Goal: Information Seeking & Learning: Compare options

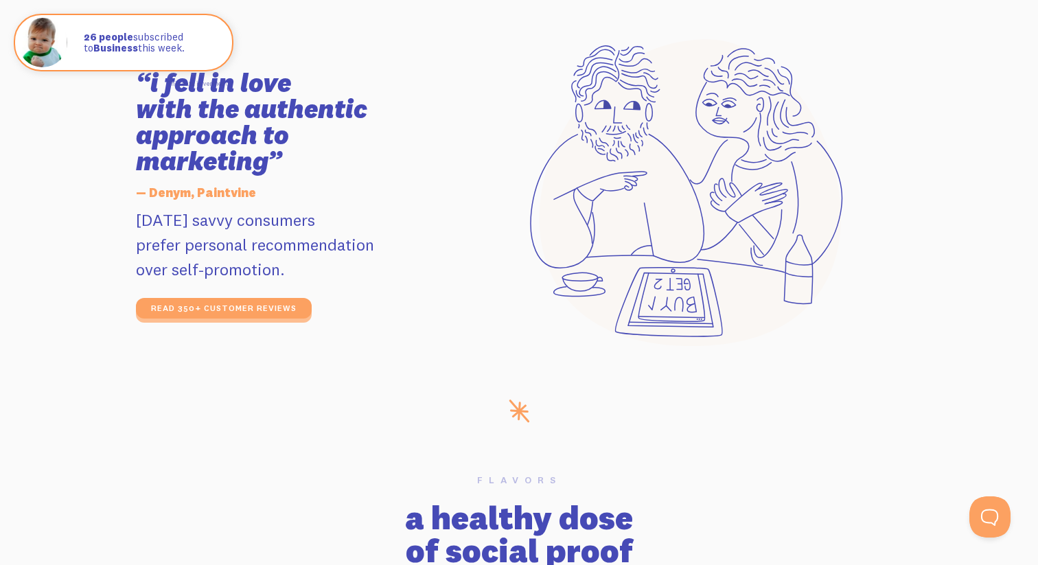
scroll to position [2399, 0]
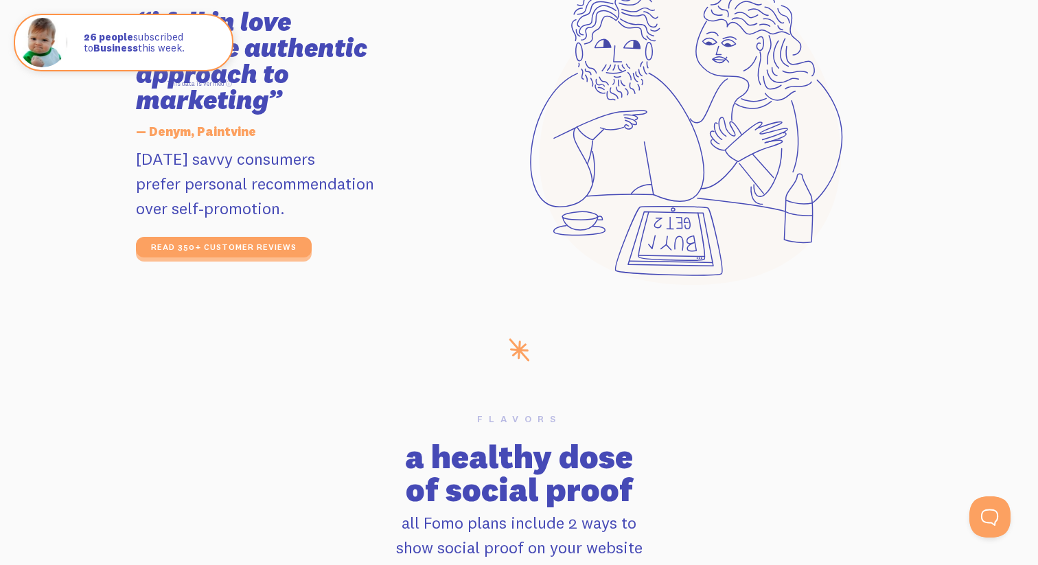
click at [106, 217] on section "“i fell in love with the authentic approach to marketing” — Denym, Paintvine to…" at bounding box center [519, 134] width 1038 height 410
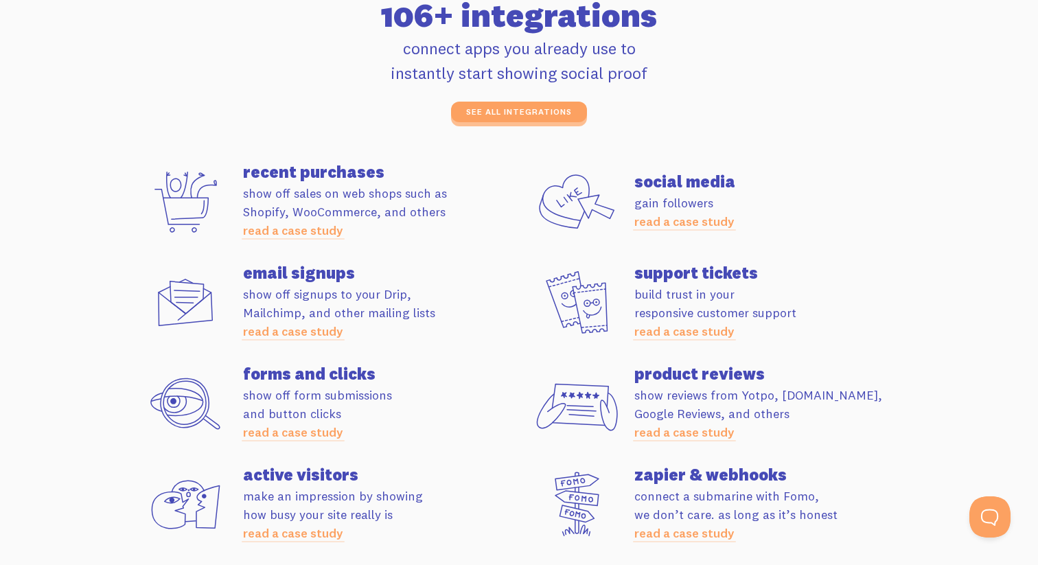
scroll to position [3765, 0]
click at [283, 165] on h4 "recent purchases" at bounding box center [381, 172] width 276 height 16
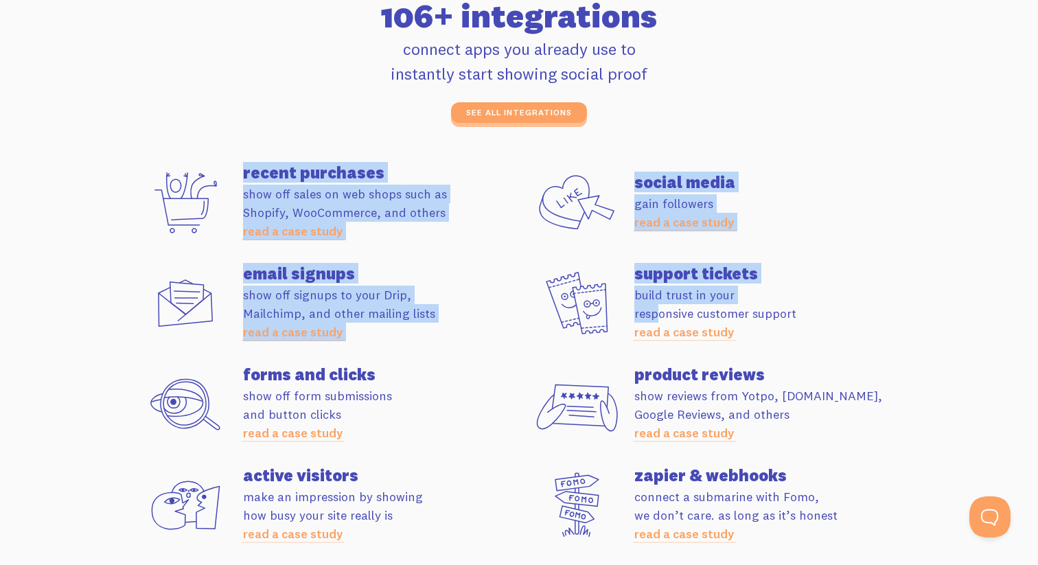
drag, startPoint x: 225, startPoint y: 161, endPoint x: 649, endPoint y: 319, distance: 452.2
click at [648, 319] on div "Apps 106+ integrations connect apps you already use to instantly start showing …" at bounding box center [519, 270] width 782 height 594
click at [106, 217] on section "Apps 106+ integrations connect apps you already use to instantly start showing …" at bounding box center [519, 270] width 1038 height 693
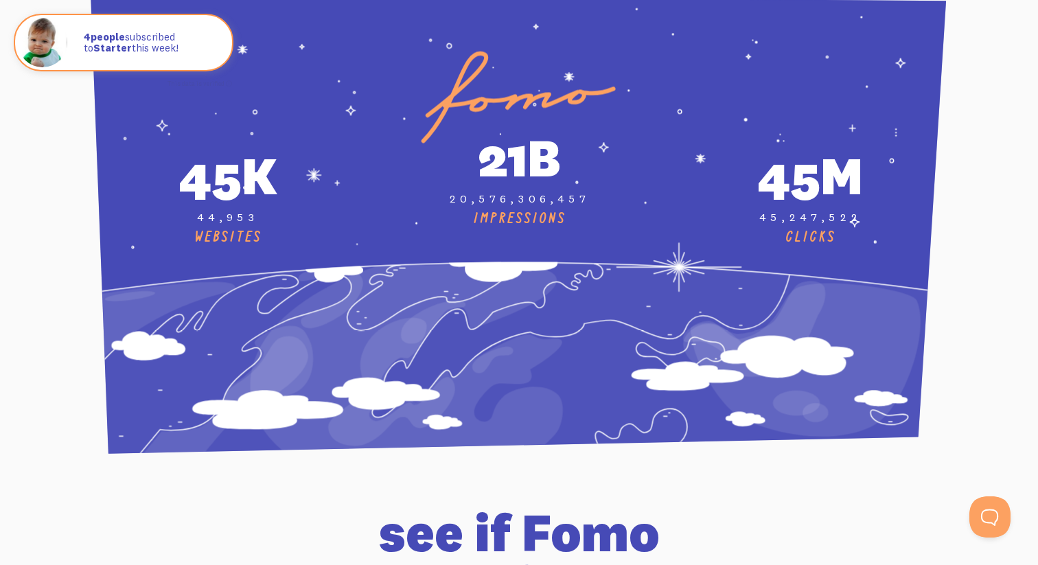
scroll to position [0, 0]
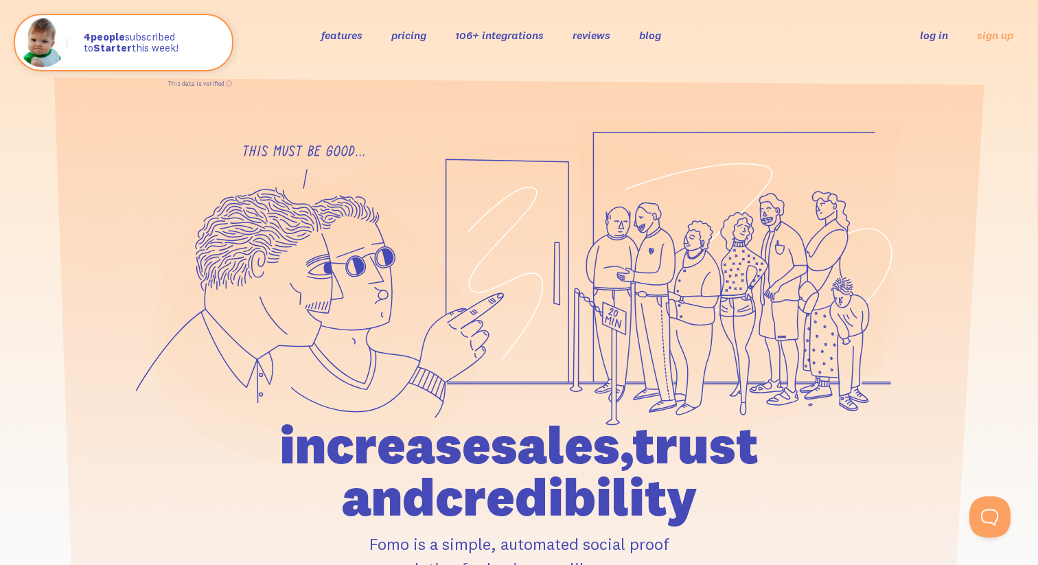
click at [417, 39] on link "pricing" at bounding box center [408, 35] width 35 height 14
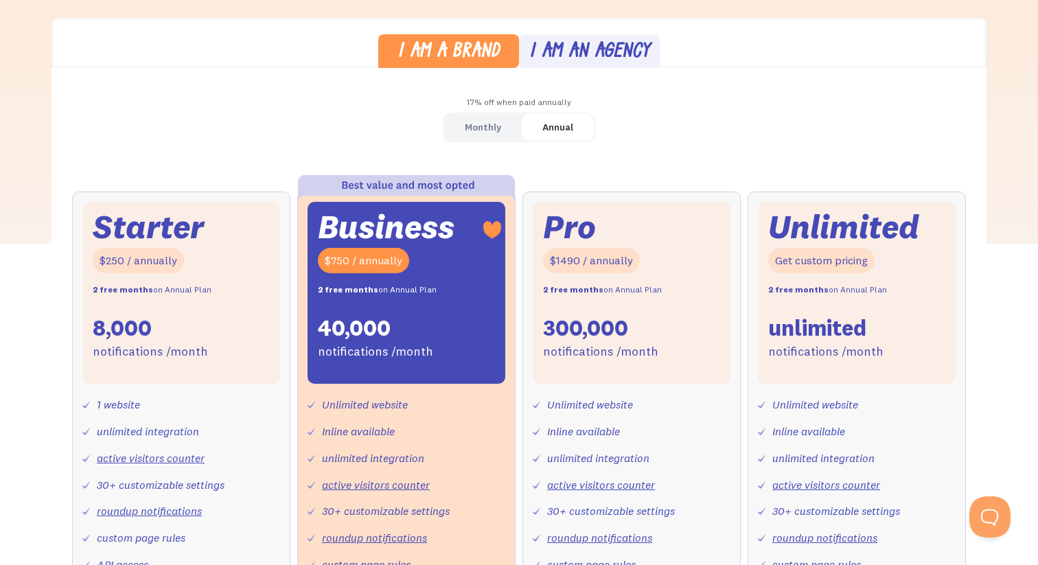
click at [472, 121] on div "Monthly" at bounding box center [483, 127] width 36 height 20
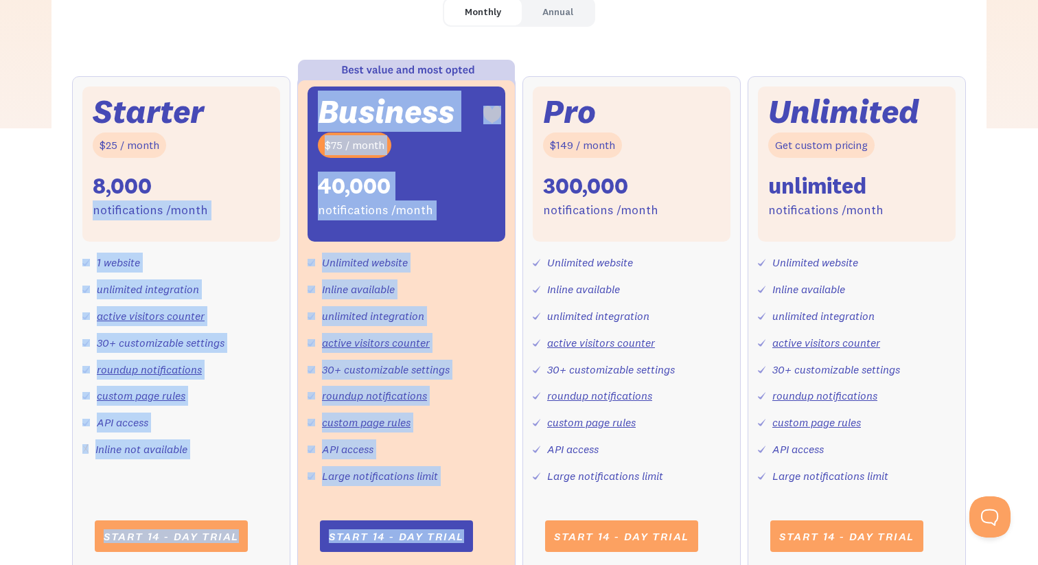
drag, startPoint x: 42, startPoint y: 216, endPoint x: 441, endPoint y: 564, distance: 529.7
click at [436, 564] on div "I am a brand I am an agency 17% off when paid annually Monthly Annual Starter $…" at bounding box center [519, 252] width 1038 height 699
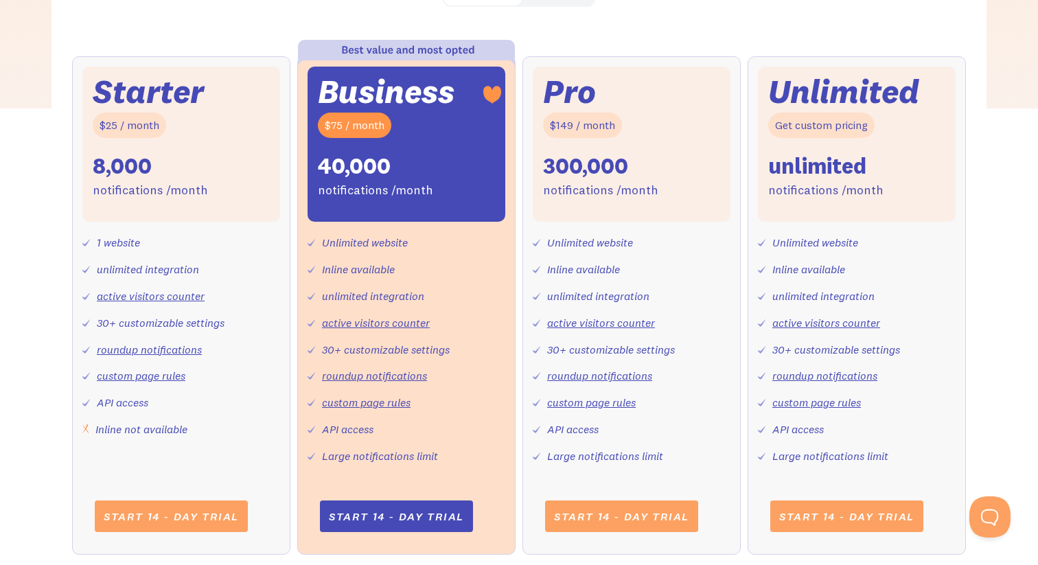
click at [36, 371] on div "I am a brand I am an agency 17% off when paid annually Monthly Annual Starter $…" at bounding box center [519, 232] width 1038 height 699
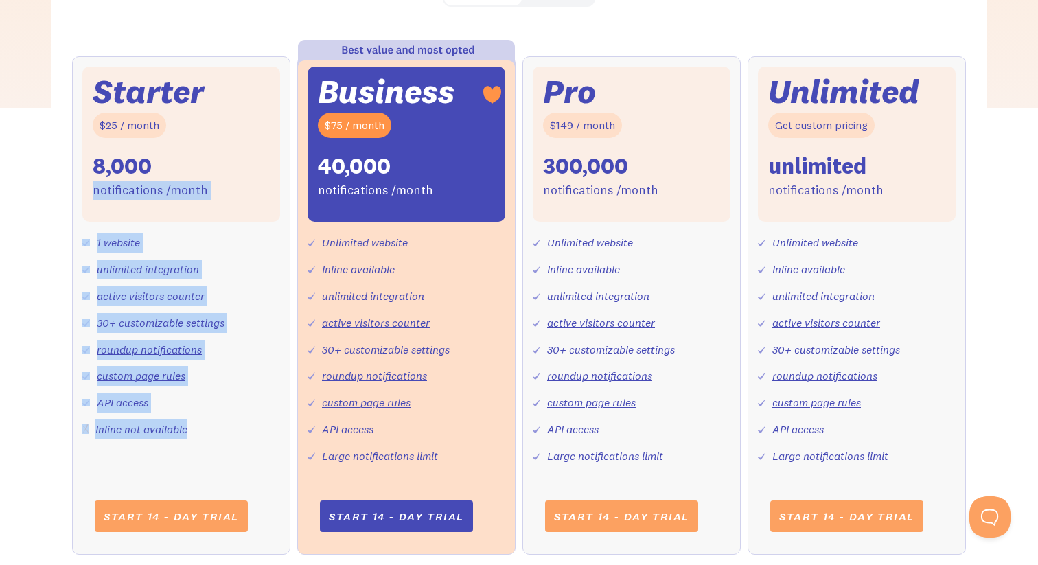
drag, startPoint x: 240, startPoint y: 421, endPoint x: 0, endPoint y: 185, distance: 336.4
click at [0, 186] on div "I am a brand I am an agency 17% off when paid annually Monthly Annual Starter $…" at bounding box center [519, 232] width 1038 height 699
click at [8, 184] on div "I am a brand I am an agency 17% off when paid annually Monthly Annual Starter $…" at bounding box center [519, 232] width 1038 height 699
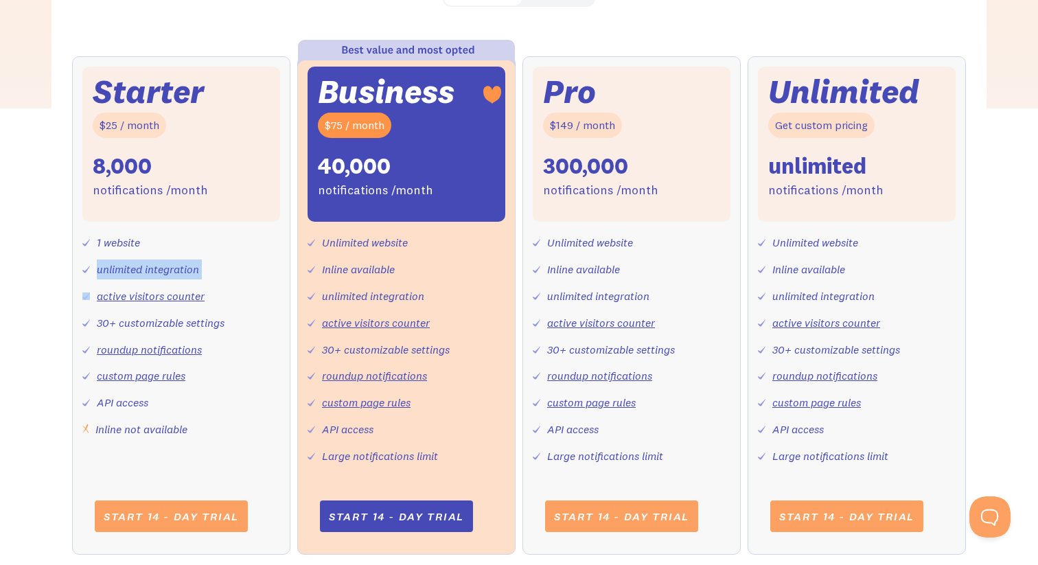
drag, startPoint x: 98, startPoint y: 263, endPoint x: 306, endPoint y: 262, distance: 208.0
click at [259, 263] on div "1 website unlimited integration active visitors counter 30+ customizable settin…" at bounding box center [181, 330] width 198 height 217
click at [178, 273] on div "unlimited integration" at bounding box center [148, 269] width 102 height 20
drag, startPoint x: 204, startPoint y: 273, endPoint x: 0, endPoint y: 273, distance: 203.9
click at [0, 273] on div "I am a brand I am an agency 17% off when paid annually Monthly Annual Starter $…" at bounding box center [519, 232] width 1038 height 699
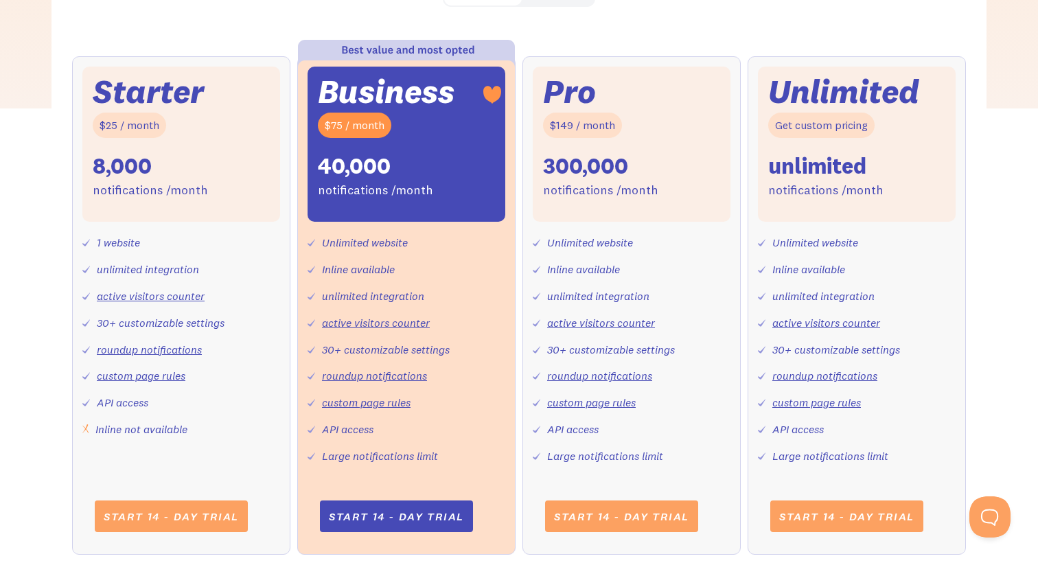
click at [32, 270] on div "I am a brand I am an agency 17% off when paid annually Monthly Annual Starter $…" at bounding box center [519, 232] width 1038 height 699
drag, startPoint x: 102, startPoint y: 314, endPoint x: 165, endPoint y: 314, distance: 62.5
click at [161, 314] on div "30+ customizable settings" at bounding box center [161, 323] width 128 height 20
click at [191, 317] on div "30+ customizable settings" at bounding box center [161, 323] width 128 height 20
drag, startPoint x: 136, startPoint y: 428, endPoint x: 100, endPoint y: 428, distance: 36.4
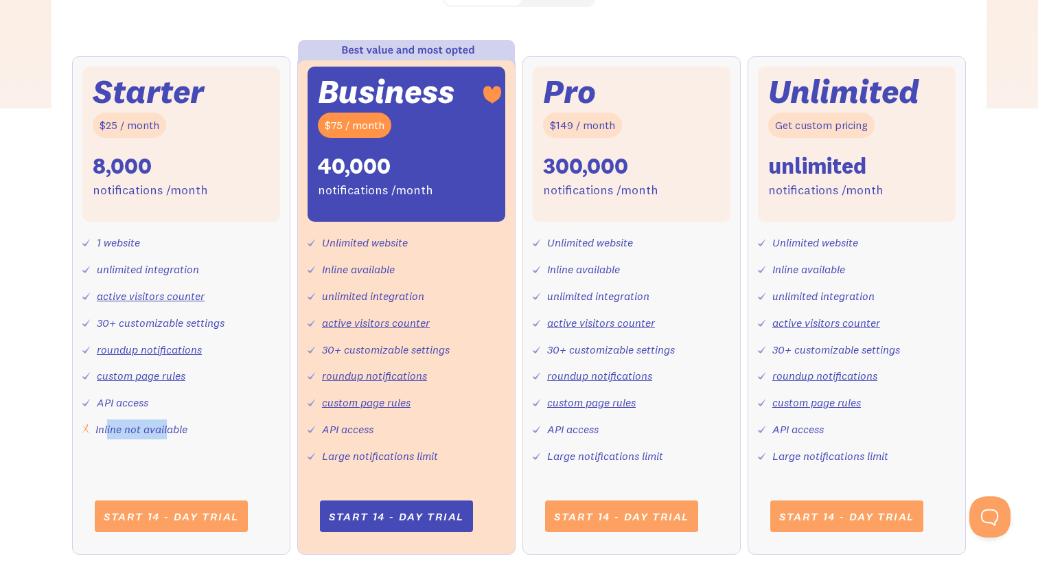
click at [107, 428] on div "Inline not available" at bounding box center [141, 429] width 92 height 20
click at [33, 374] on div "I am a brand I am an agency 17% off when paid annually Monthly Annual Starter $…" at bounding box center [519, 232] width 1038 height 699
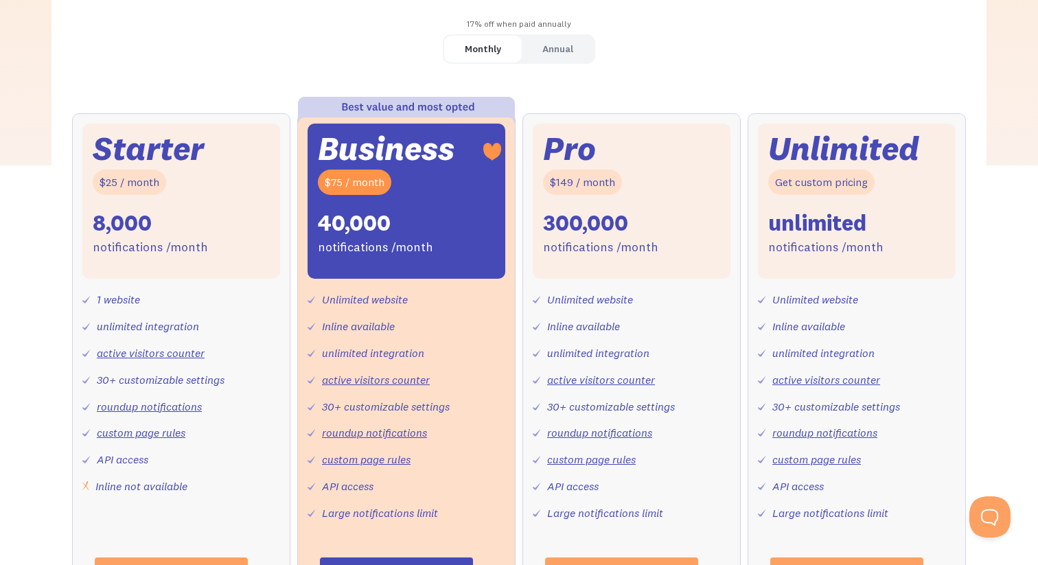
scroll to position [358, 0]
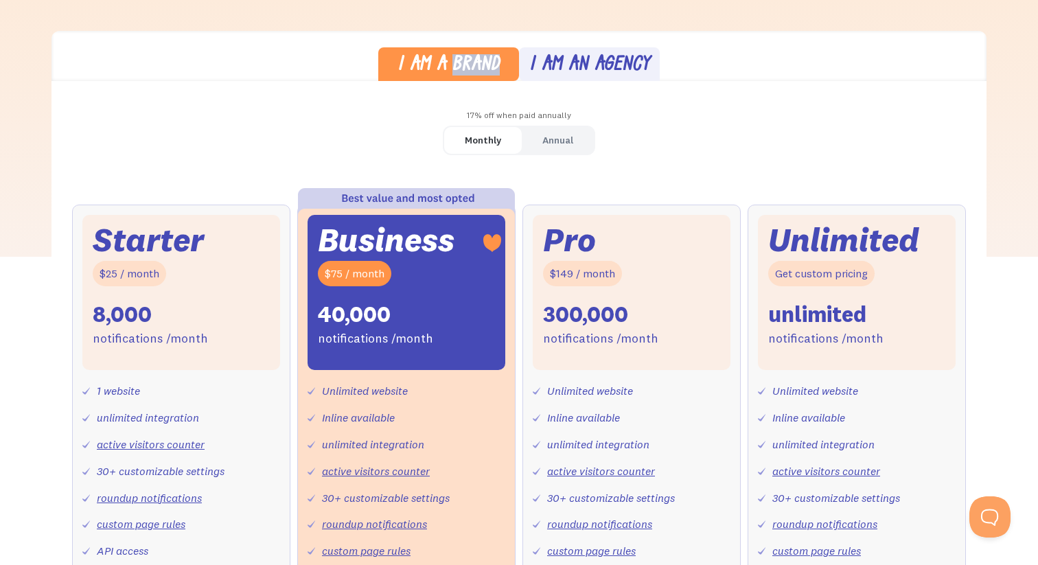
click at [536, 59] on div "I am an agency" at bounding box center [589, 66] width 121 height 20
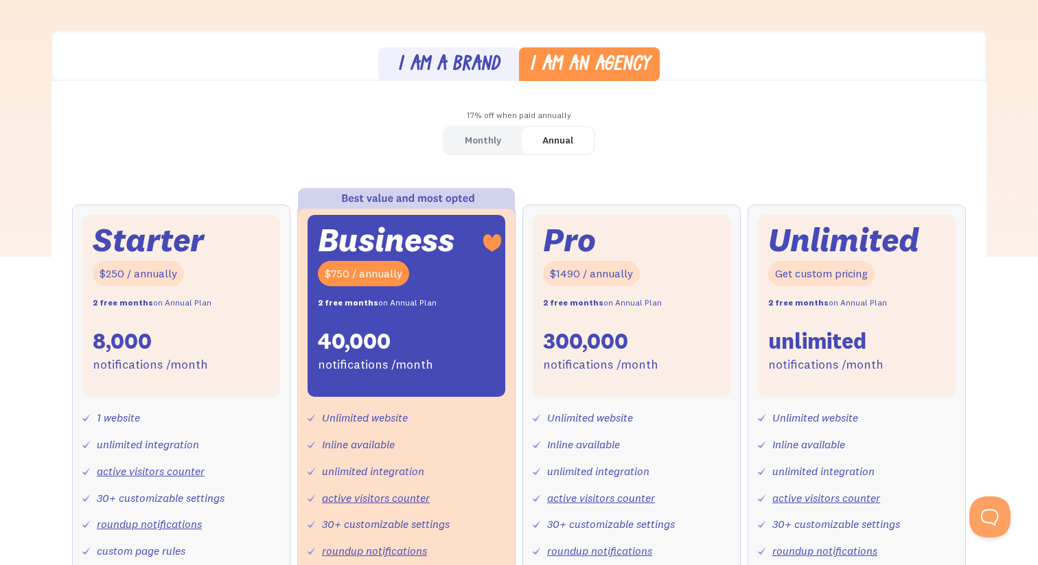
click at [27, 233] on div "I am a brand I am an agency 17% off when paid annually Monthly Annual Starter $…" at bounding box center [519, 537] width 1038 height 1012
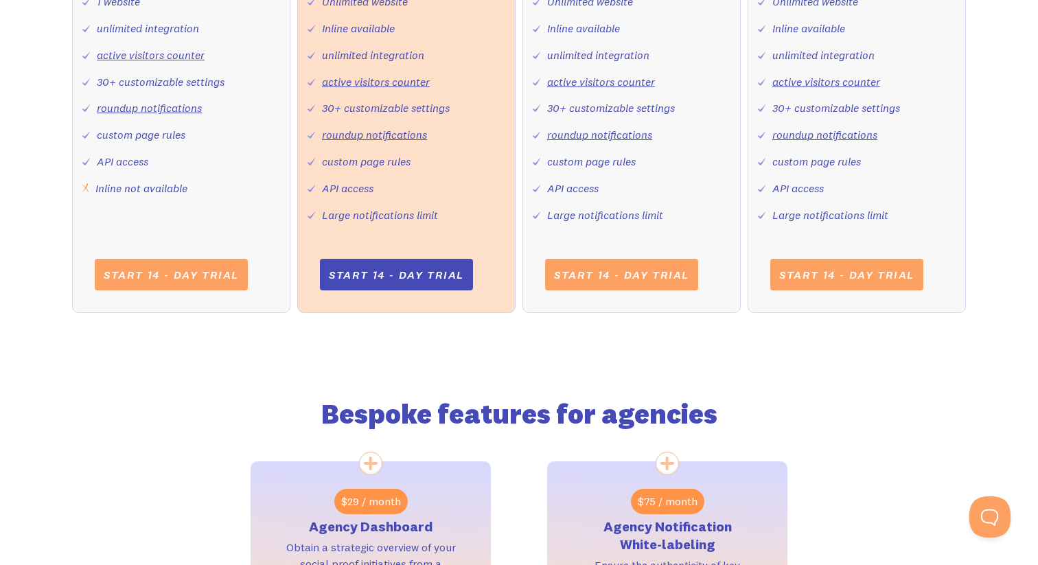
scroll to position [892, 0]
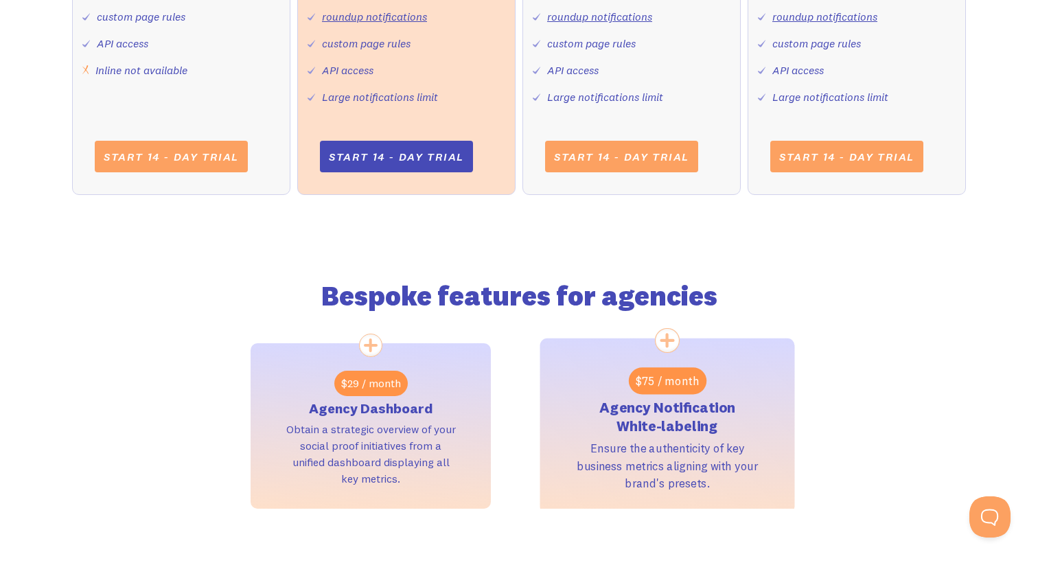
click at [623, 445] on div "Ensure the authenticity of key business metrics aligning with your brand's pres…" at bounding box center [668, 465] width 182 height 52
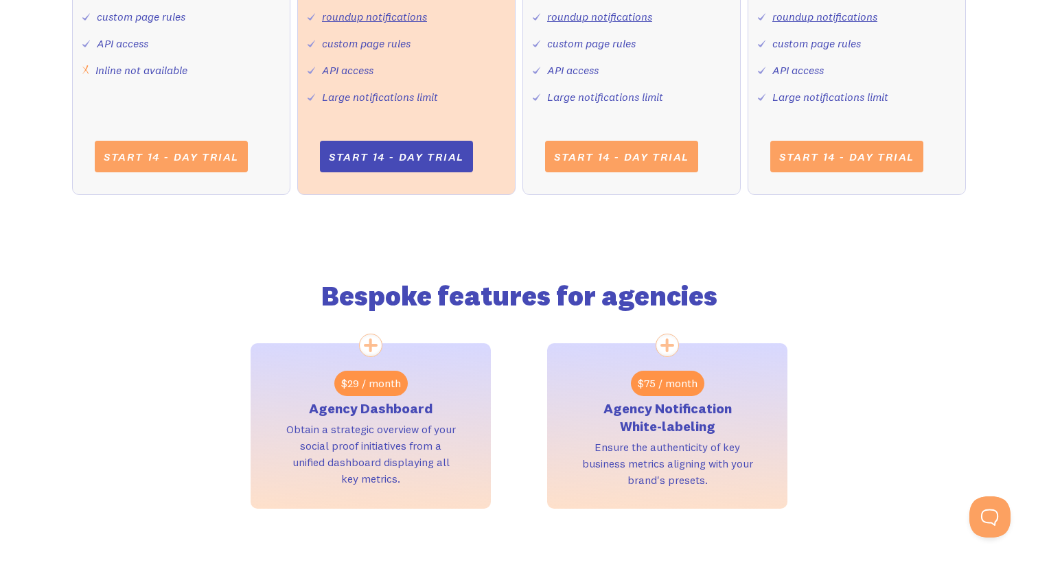
click at [176, 362] on div "Bespoke features for agencies $29 / month Agency Dashboard Obtain a strategic o…" at bounding box center [519, 365] width 894 height 286
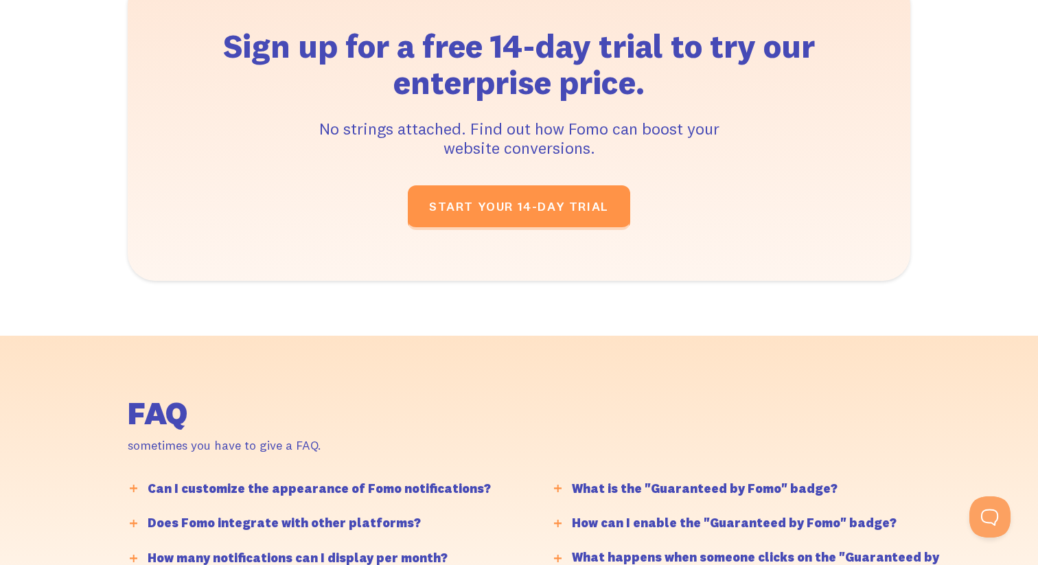
scroll to position [3405, 0]
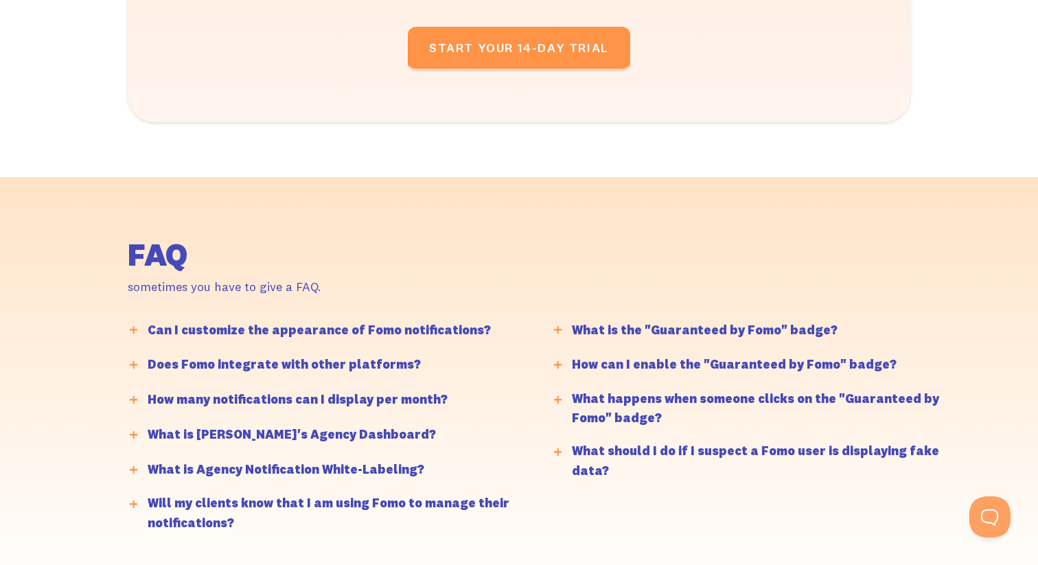
click at [263, 324] on div "Can I customize the appearance of Fomo notifications?" at bounding box center [319, 331] width 343 height 20
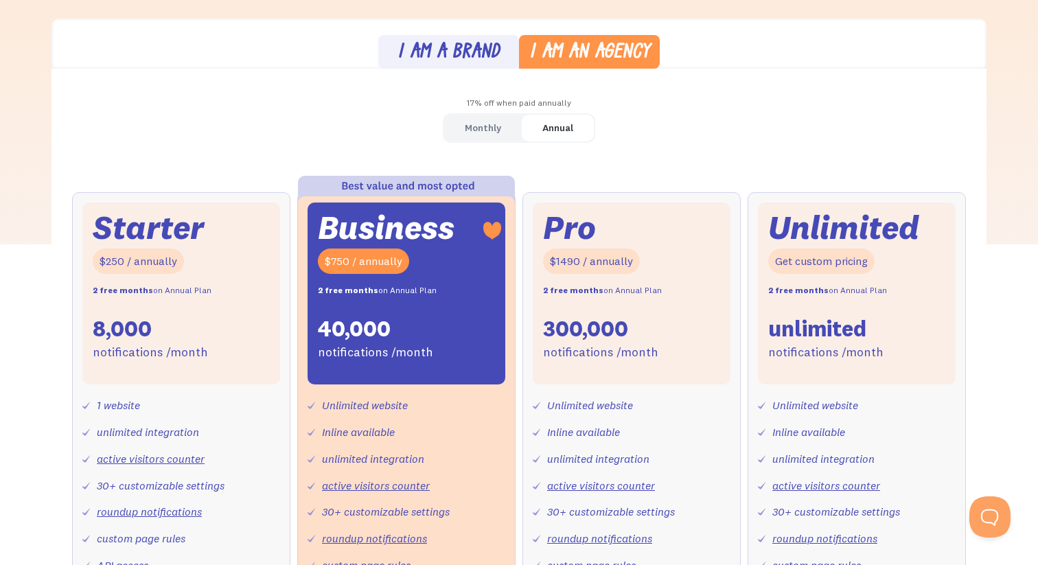
scroll to position [321, 0]
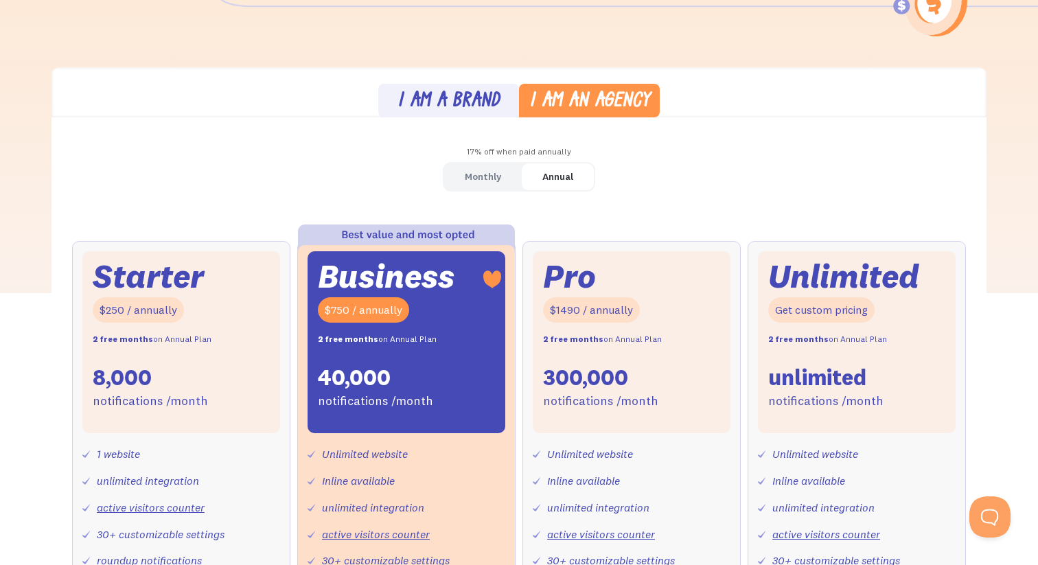
click at [487, 188] on link "Monthly" at bounding box center [483, 176] width 78 height 27
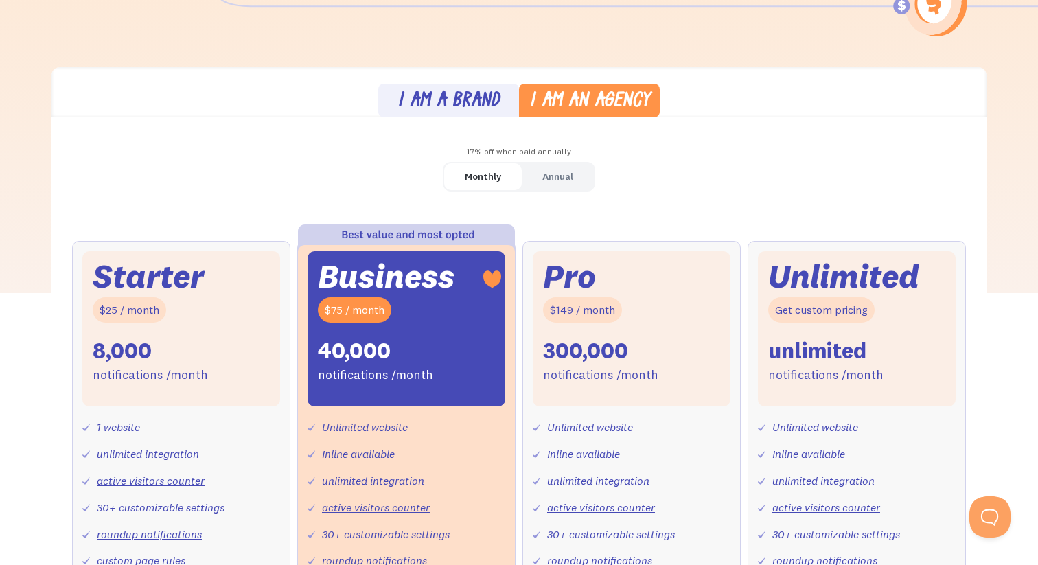
click at [649, 95] on div "I am an agency" at bounding box center [589, 102] width 121 height 20
click at [475, 95] on div "I am a brand" at bounding box center [448, 102] width 102 height 20
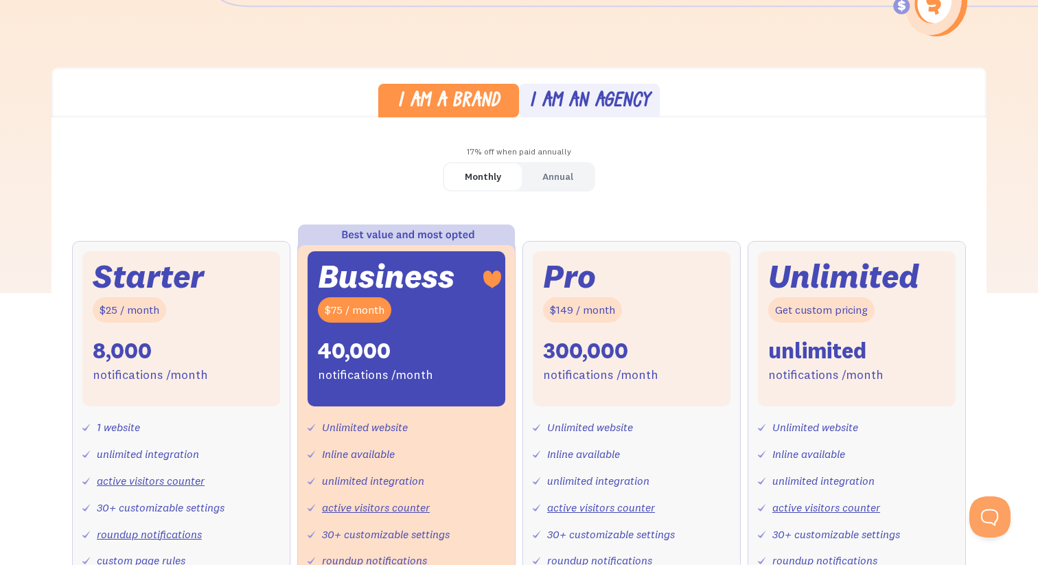
click at [497, 187] on link "Monthly" at bounding box center [483, 176] width 78 height 27
click at [579, 106] on div "I am an agency" at bounding box center [589, 102] width 121 height 20
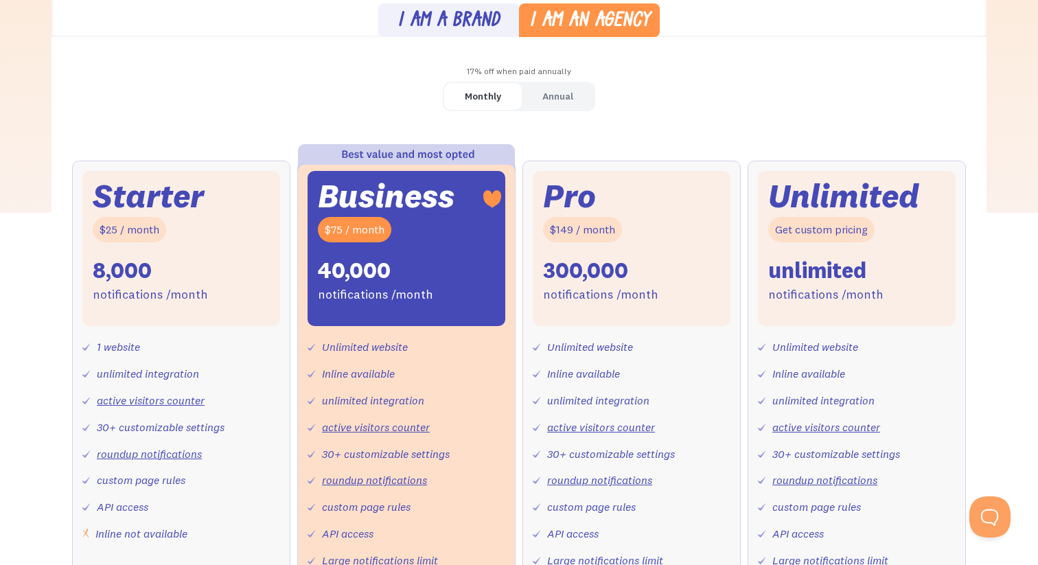
scroll to position [375, 0]
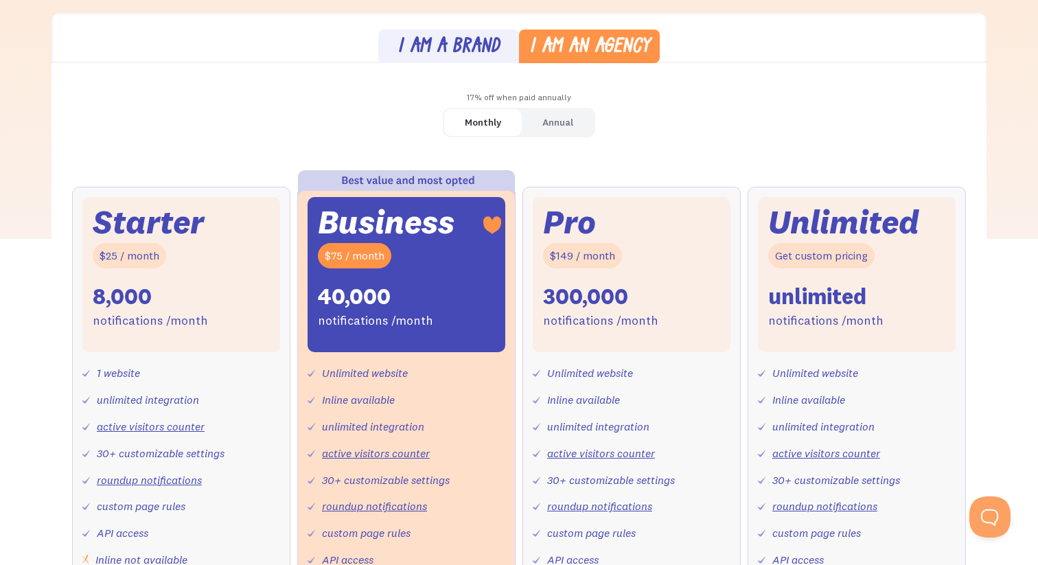
click at [478, 51] on div "I am a brand" at bounding box center [448, 48] width 102 height 20
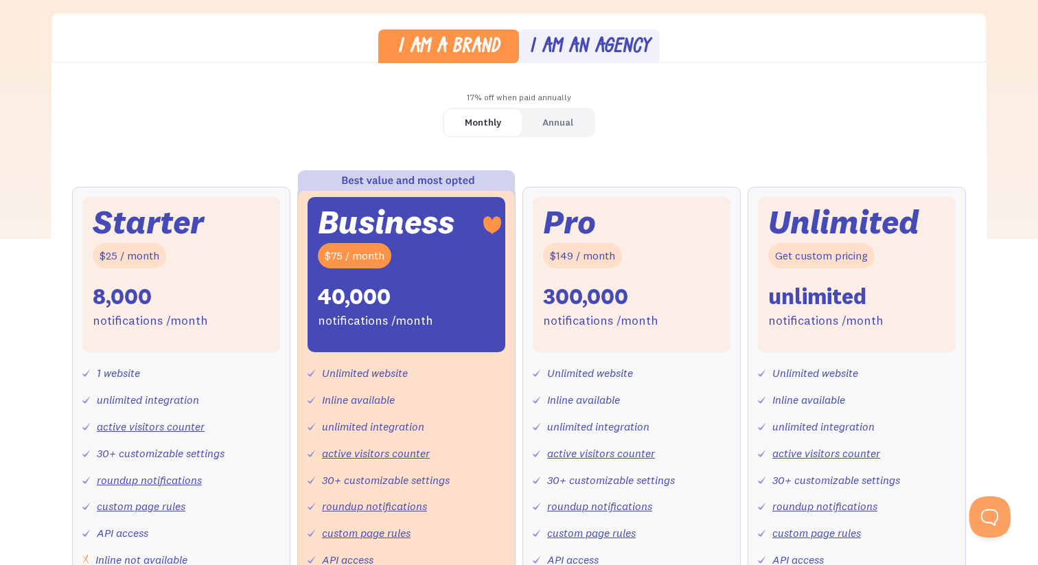
click at [564, 44] on div "I am an agency" at bounding box center [589, 48] width 121 height 20
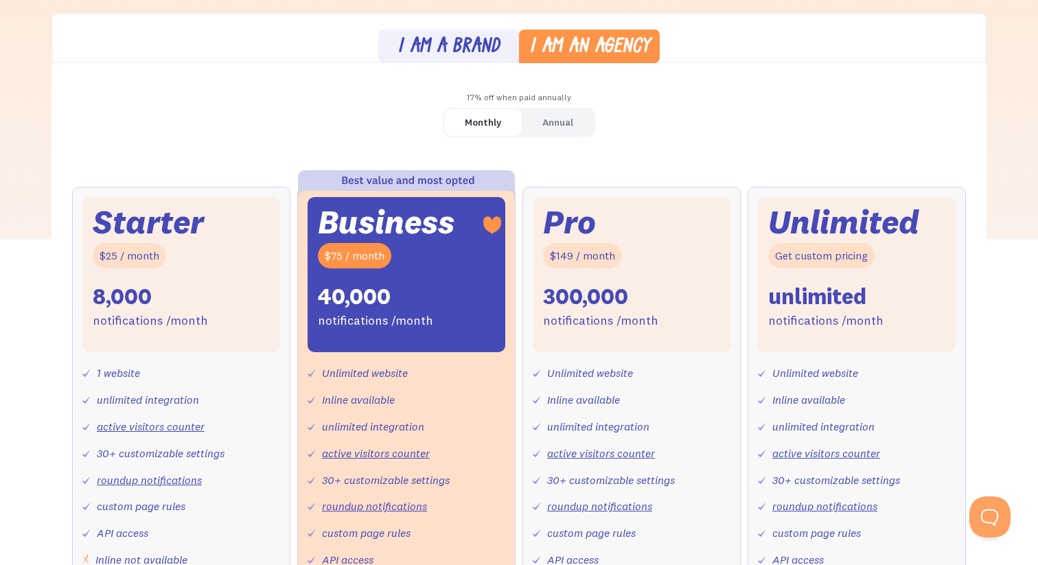
click at [462, 43] on div "I am a brand" at bounding box center [448, 48] width 102 height 20
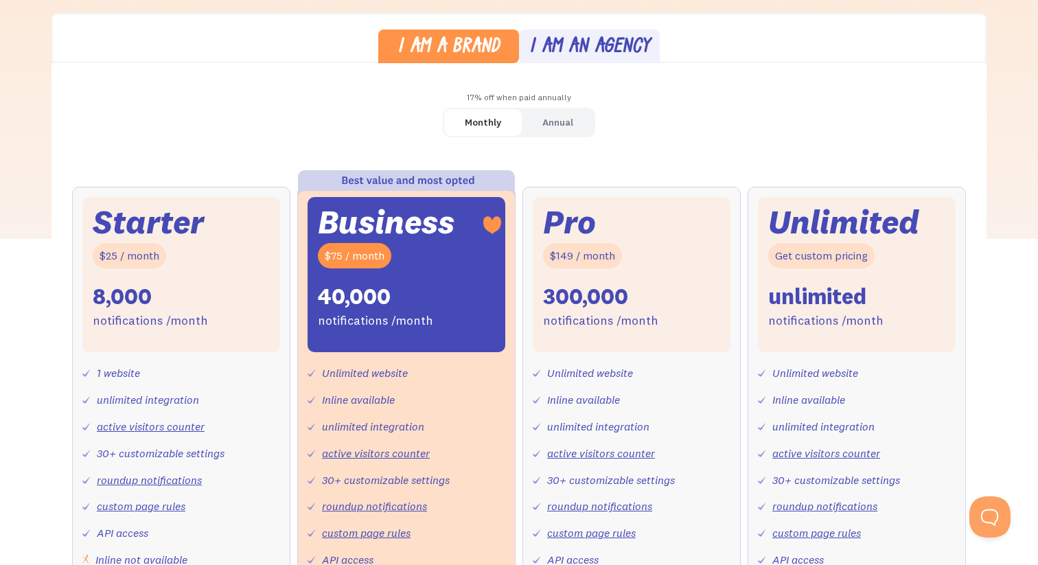
click at [553, 40] on div "I am an agency" at bounding box center [589, 48] width 121 height 20
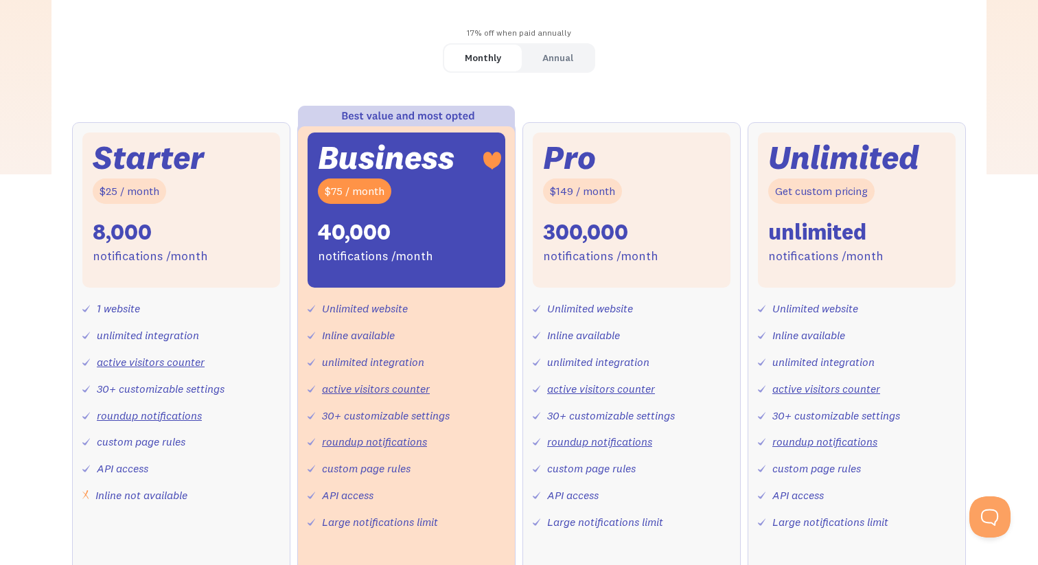
scroll to position [402, 0]
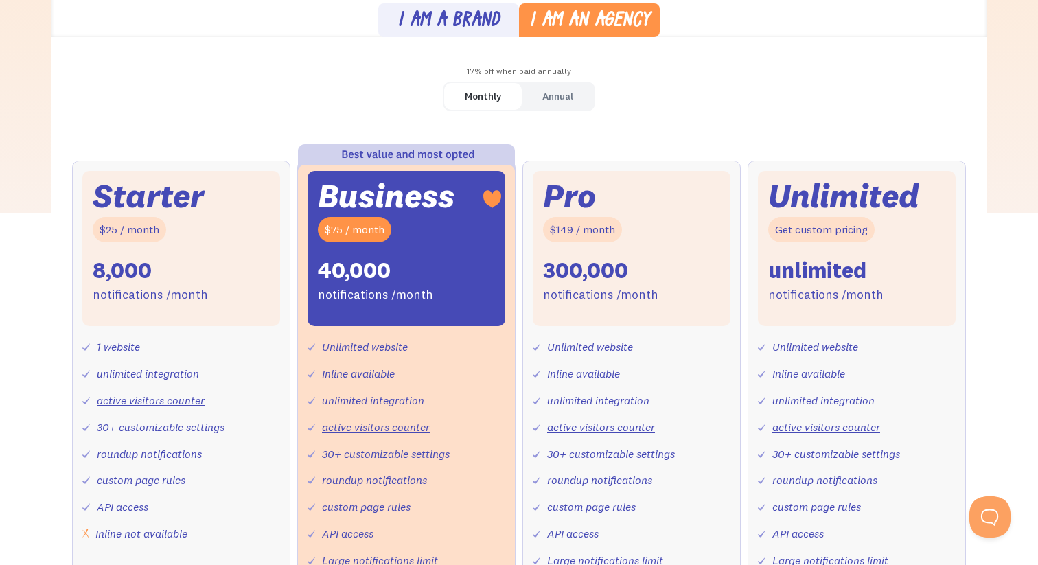
click at [494, 89] on div "Monthly" at bounding box center [483, 96] width 36 height 20
click at [465, 28] on div "I am a brand" at bounding box center [448, 22] width 102 height 20
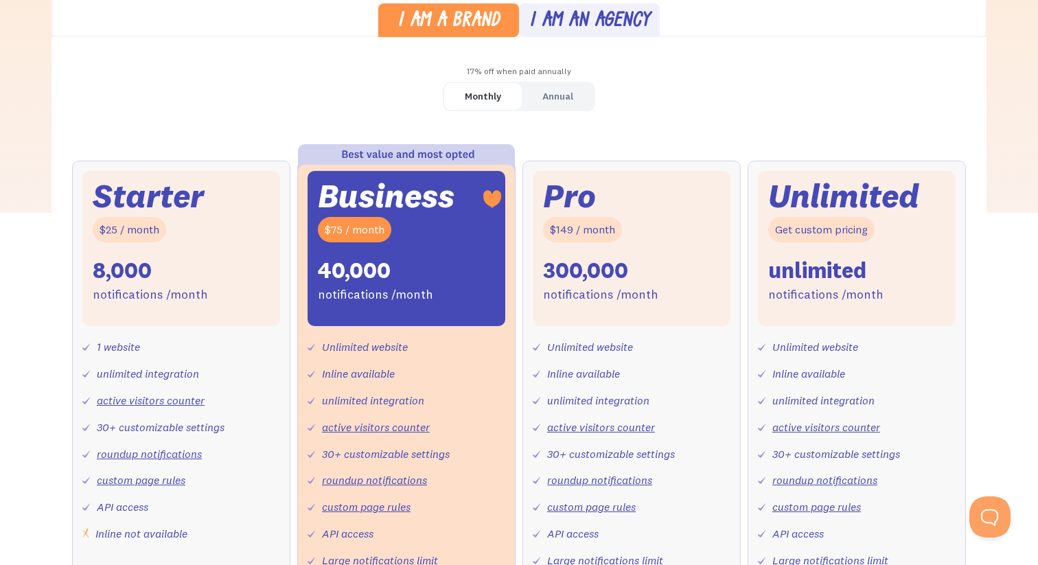
click at [556, 28] on div "I am an agency" at bounding box center [589, 22] width 121 height 20
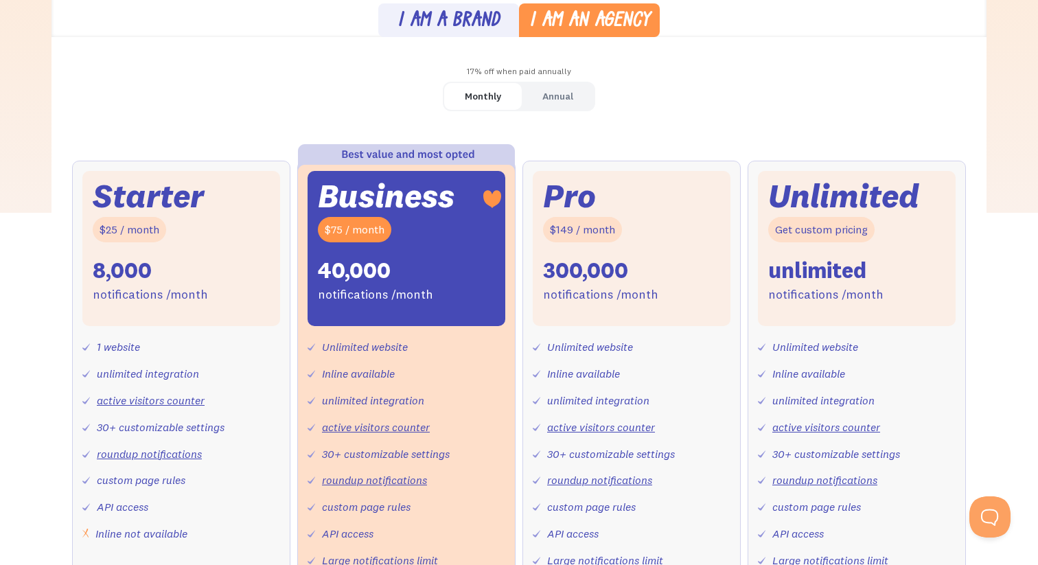
click at [471, 40] on div "I am a brand I am an agency 17% off when paid annually Monthly Annual Starter $…" at bounding box center [518, 479] width 935 height 985
click at [471, 36] on link "I am a brand" at bounding box center [448, 20] width 141 height 34
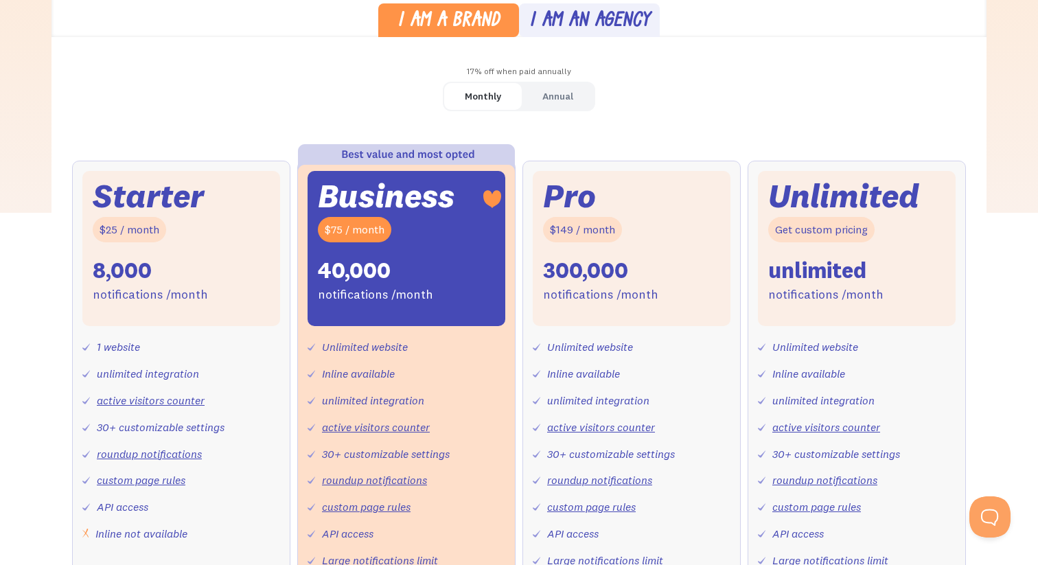
click at [547, 19] on div "I am an agency" at bounding box center [589, 22] width 121 height 20
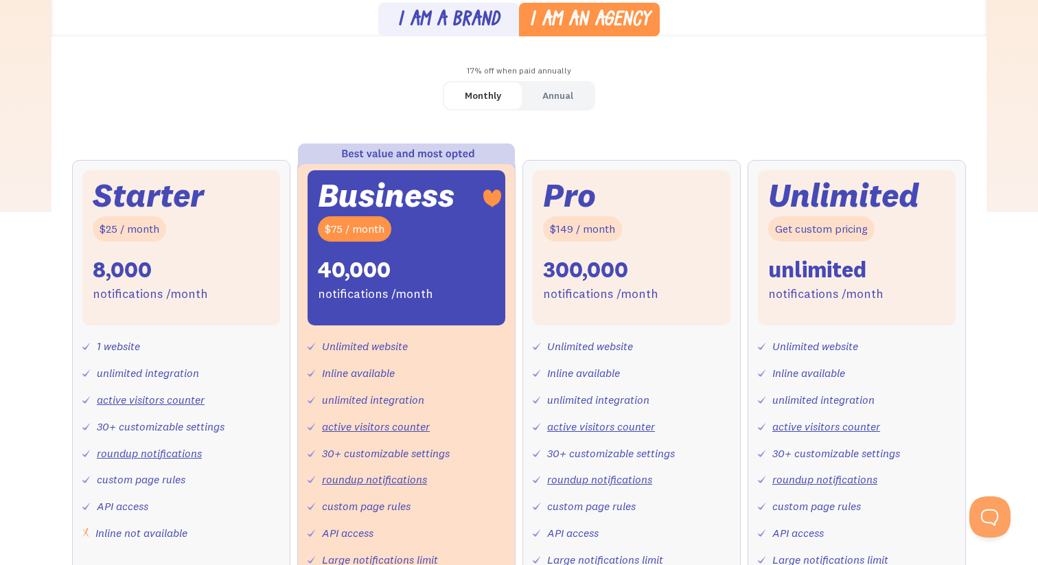
click at [457, 30] on div "I am a brand" at bounding box center [448, 21] width 102 height 20
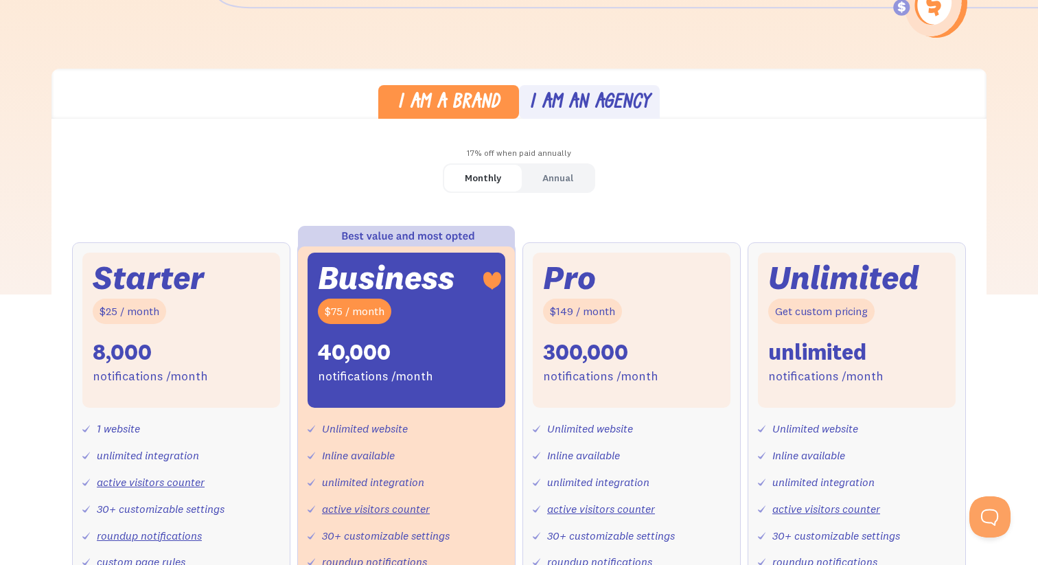
click at [568, 115] on link "I am an agency" at bounding box center [589, 102] width 141 height 34
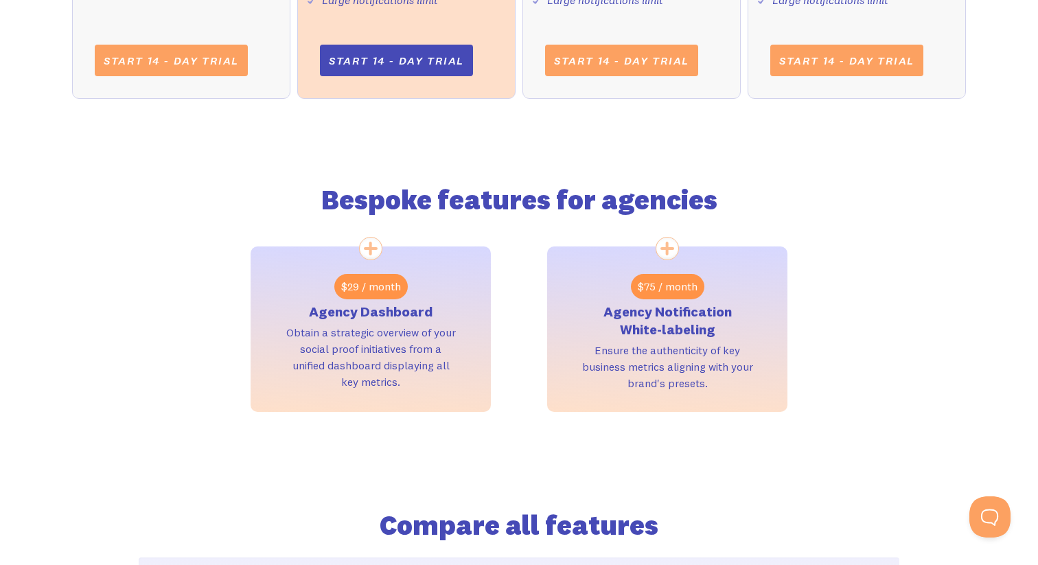
scroll to position [998, 0]
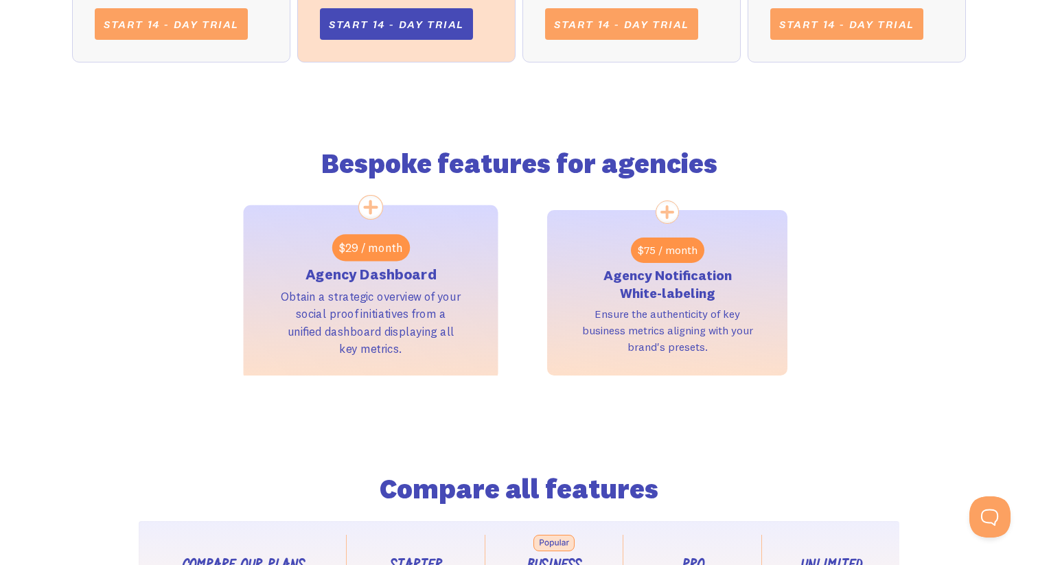
click at [365, 220] on div "$29 / month Agency Dashboard Obtain a strategic overview of your social proof i…" at bounding box center [371, 292] width 255 height 175
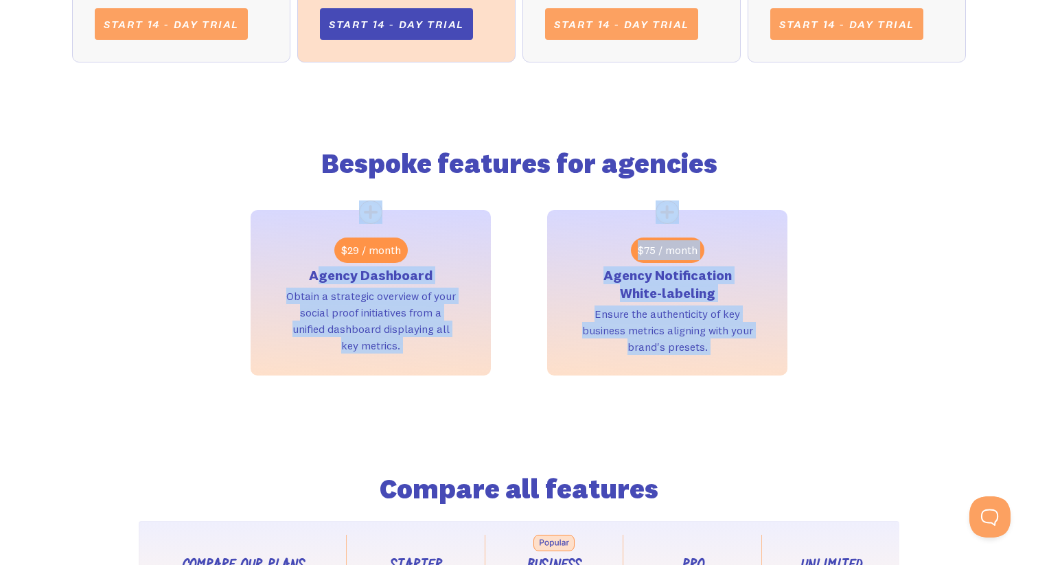
drag, startPoint x: 314, startPoint y: 277, endPoint x: 463, endPoint y: 423, distance: 207.7
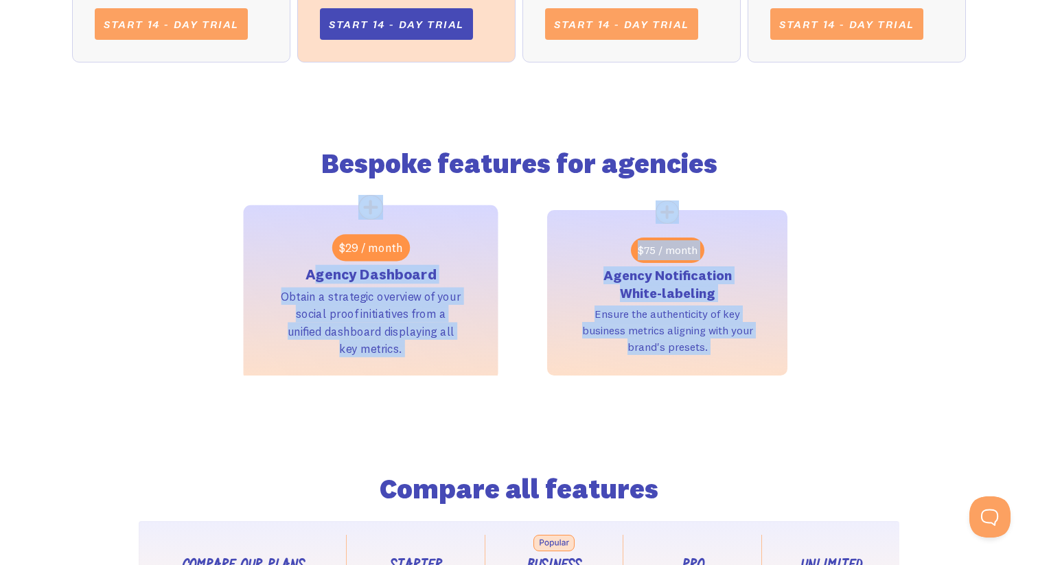
click at [366, 326] on div "Obtain a strategic overview of your social proof initiatives from a unified das…" at bounding box center [371, 323] width 182 height 70
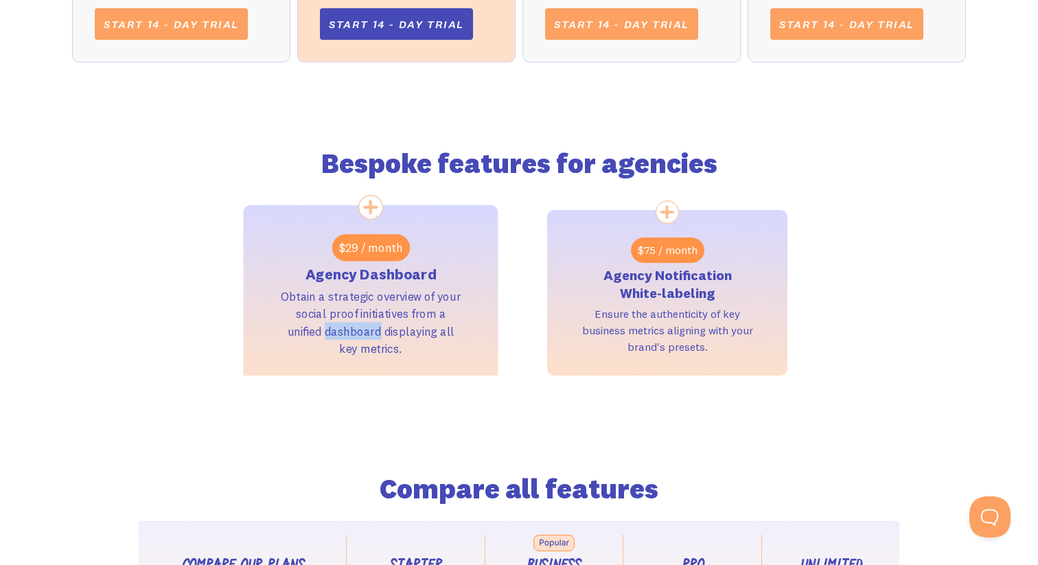
click at [366, 326] on div "Obtain a strategic overview of your social proof initiatives from a unified das…" at bounding box center [371, 323] width 182 height 70
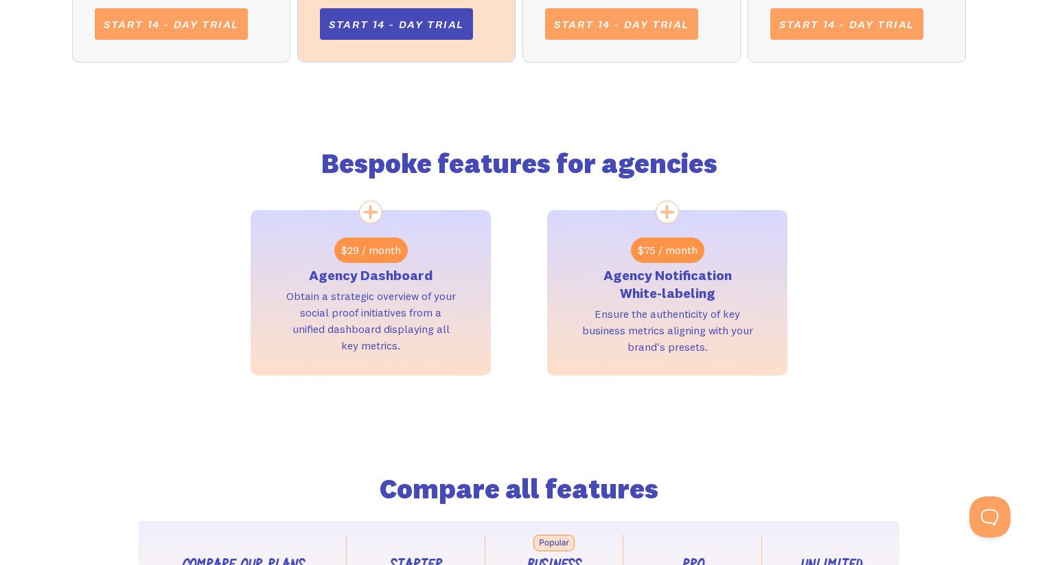
click at [205, 308] on div "Bespoke features for agencies $29 / month Agency Dashboard Obtain a strategic o…" at bounding box center [519, 233] width 894 height 286
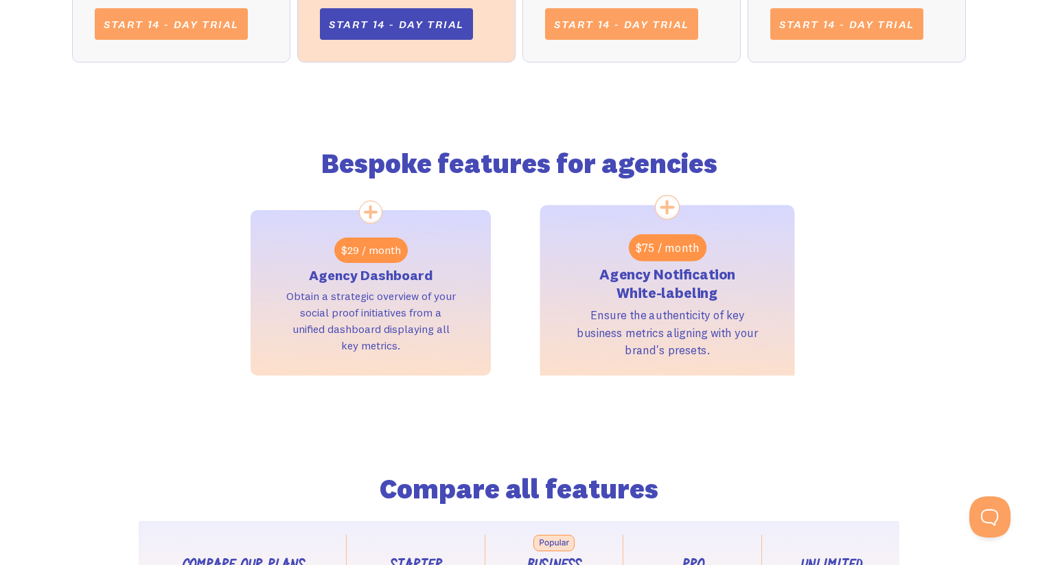
click at [676, 323] on div "Ensure the authenticity of key business metrics aligning with your brand's pres…" at bounding box center [668, 332] width 182 height 52
click at [675, 279] on h3 "Agency Notification White-labeling" at bounding box center [668, 284] width 182 height 38
click at [658, 210] on img at bounding box center [667, 207] width 25 height 25
click at [658, 231] on link "$75 / month Agency Notification White-labeling Ensure the authenticity of key b…" at bounding box center [667, 292] width 255 height 175
click at [658, 236] on div "$75 / month" at bounding box center [667, 247] width 78 height 27
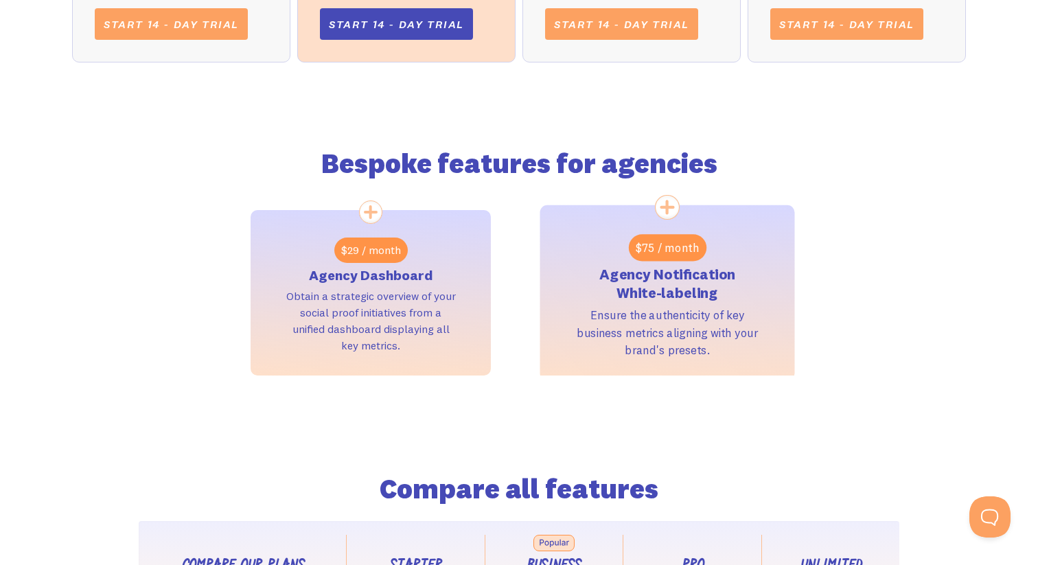
click at [657, 246] on div "$75 / month" at bounding box center [667, 247] width 78 height 27
click at [646, 300] on h3 "Agency Notification White-labeling" at bounding box center [668, 284] width 182 height 38
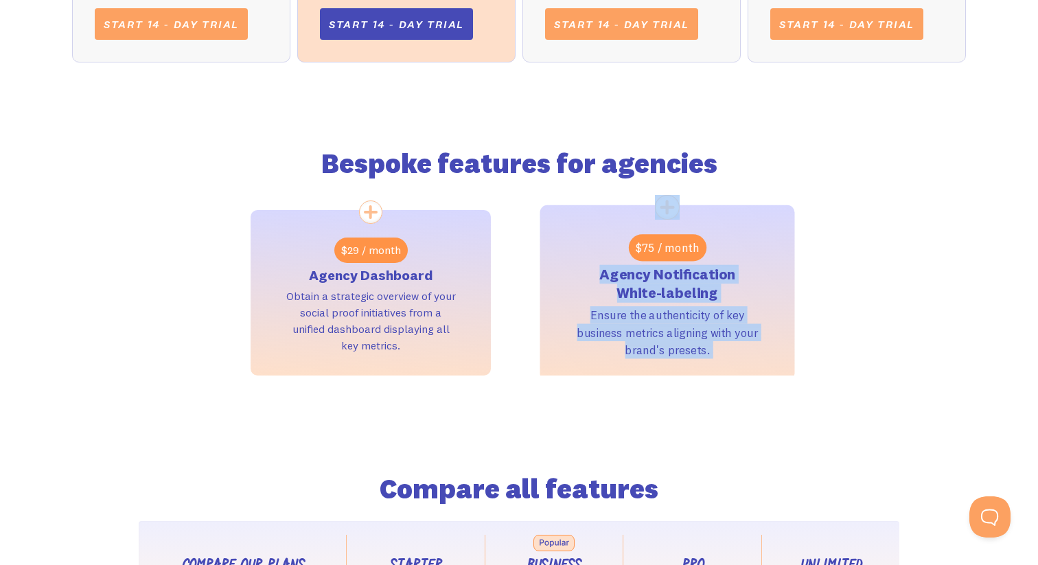
drag, startPoint x: 754, startPoint y: 386, endPoint x: 596, endPoint y: 244, distance: 212.9
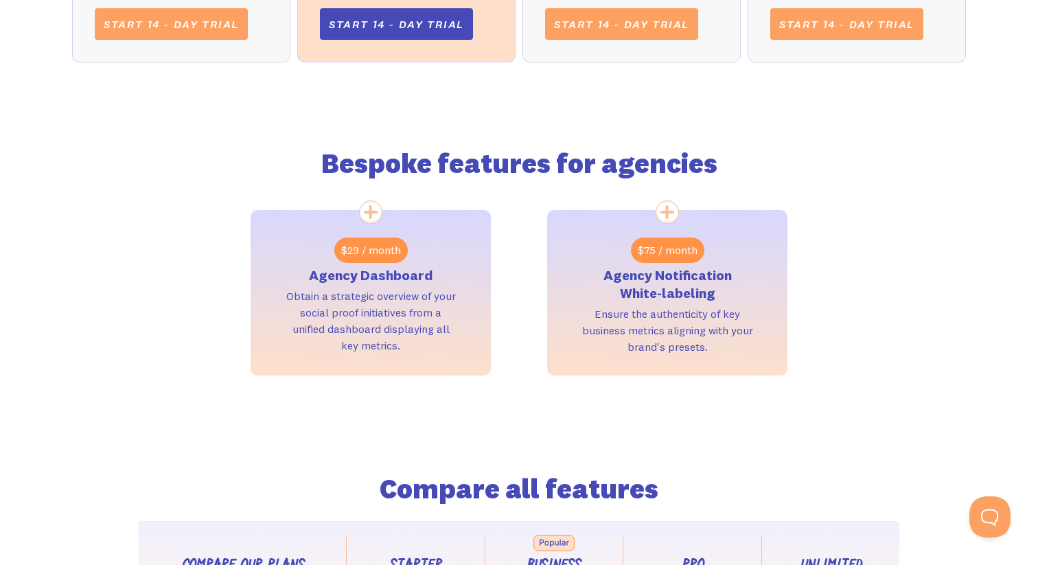
click at [506, 198] on div "Bespoke features for agencies $29 / month Agency Dashboard Obtain a strategic o…" at bounding box center [519, 264] width 537 height 224
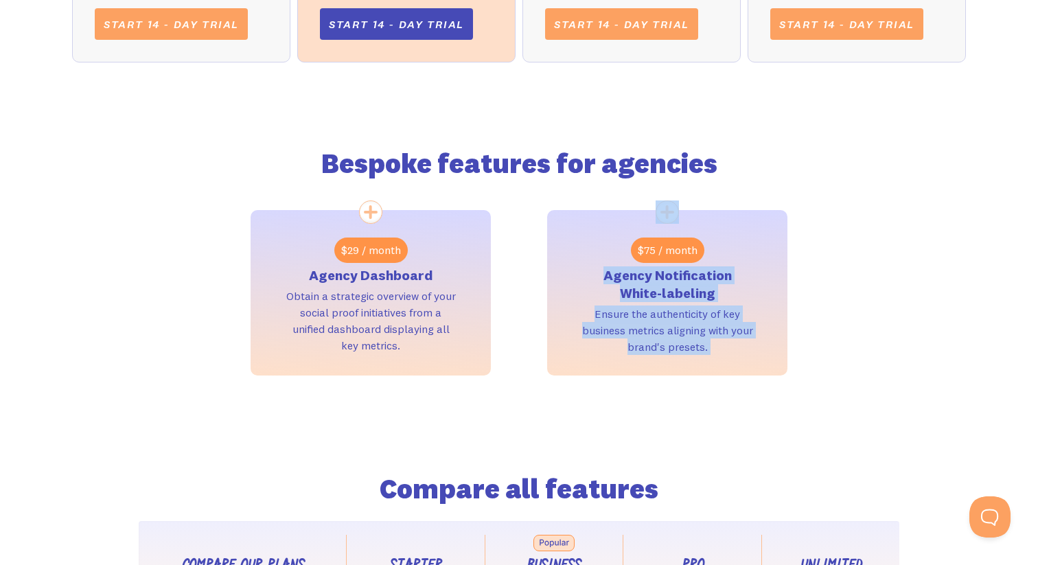
drag, startPoint x: 520, startPoint y: 196, endPoint x: 761, endPoint y: 382, distance: 303.8
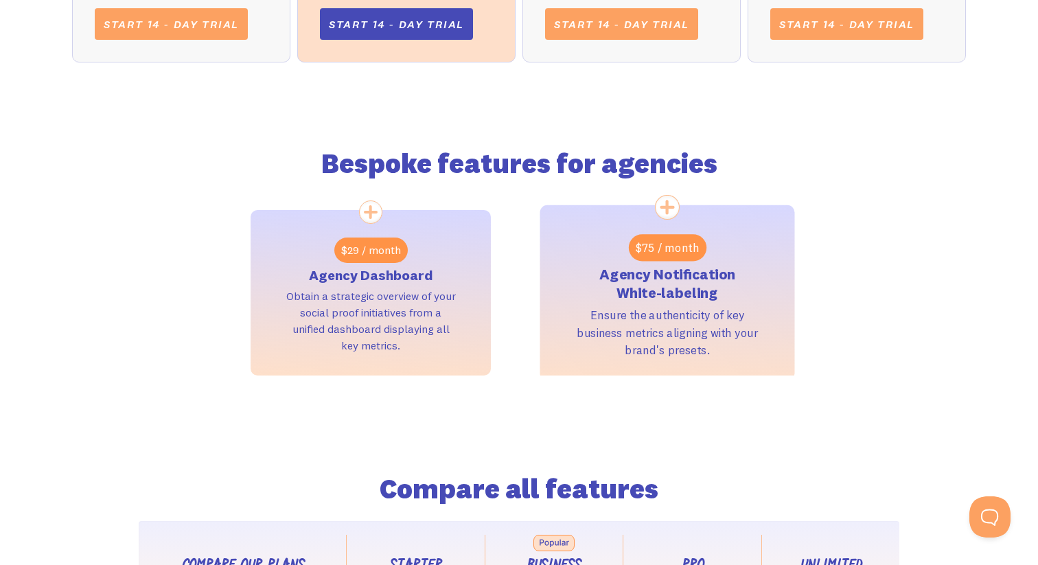
click at [687, 304] on link "$75 / month Agency Notification White-labeling Ensure the authenticity of key b…" at bounding box center [667, 292] width 255 height 175
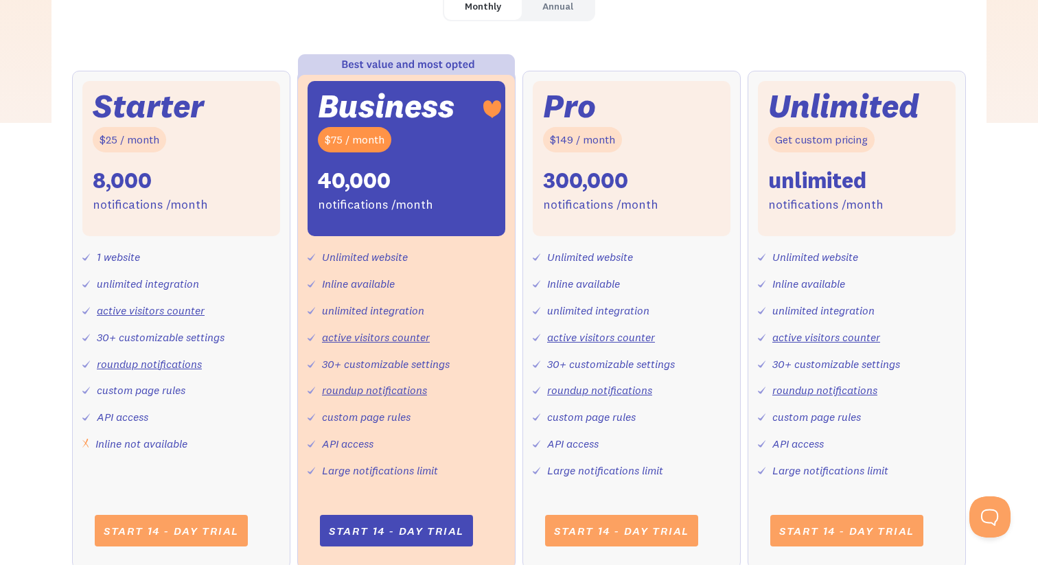
scroll to position [0, 0]
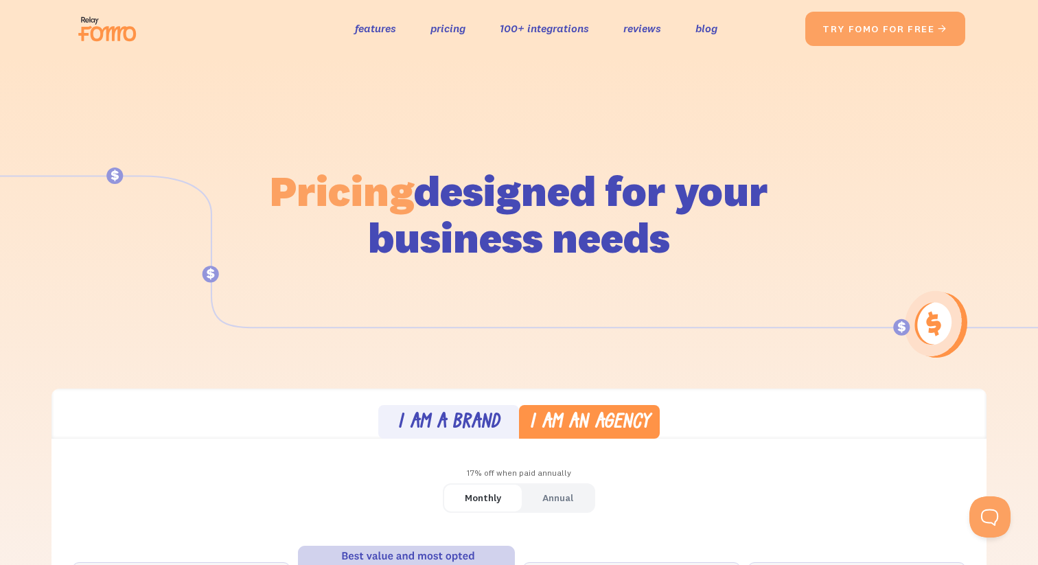
click at [89, 27] on img at bounding box center [111, 29] width 77 height 44
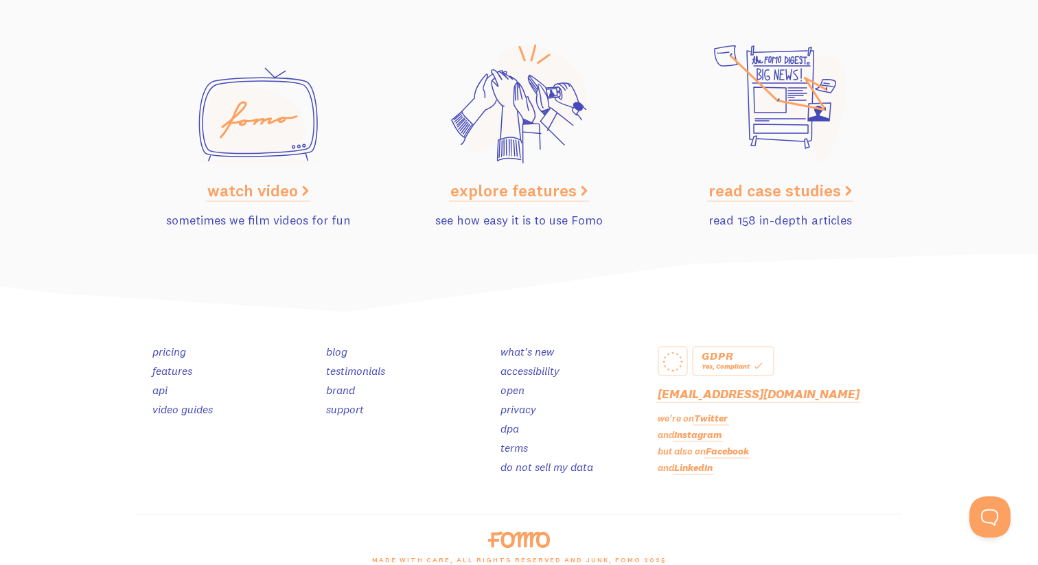
scroll to position [6928, 0]
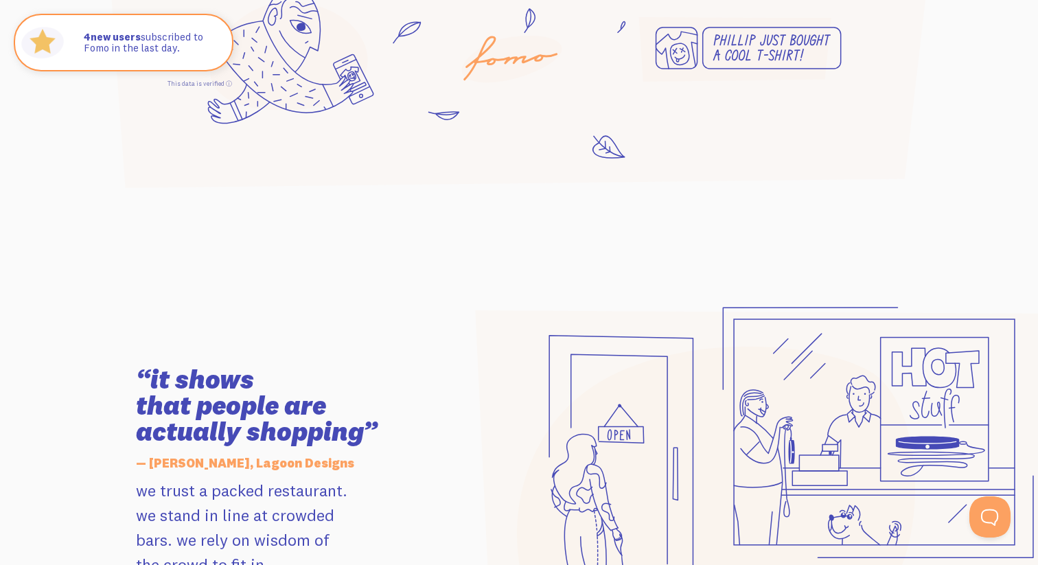
scroll to position [1139, 0]
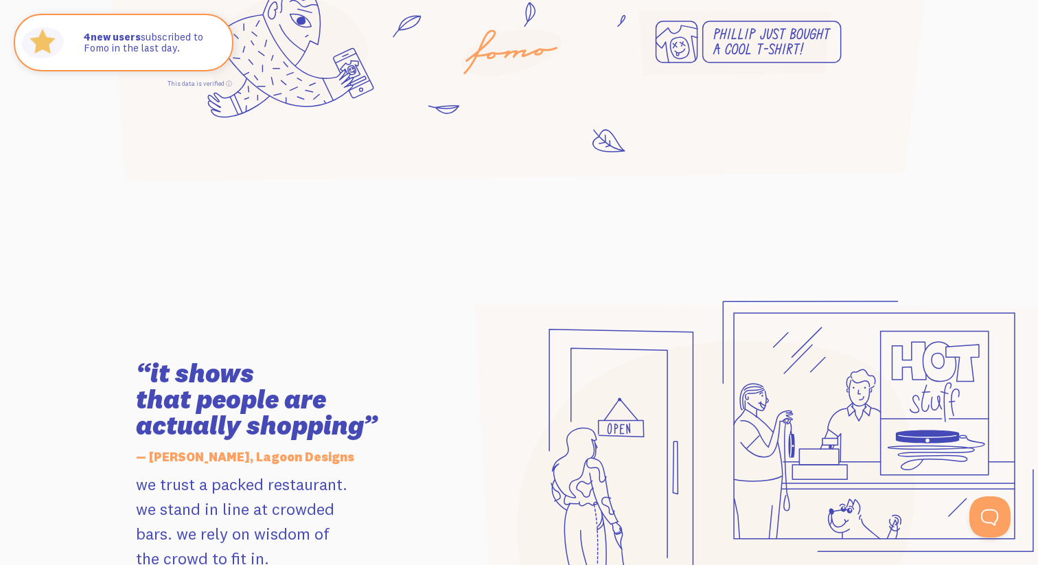
click at [192, 229] on section "“it shows that people are actually shopping” — Leah, Lagoon Designs we trust a …" at bounding box center [519, 465] width 1038 height 561
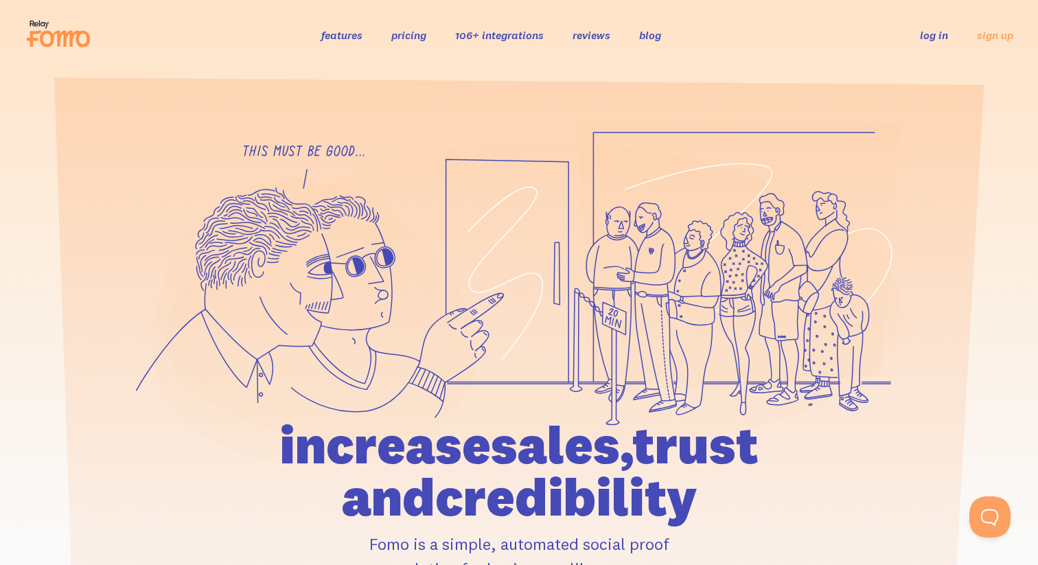
click at [405, 34] on link "pricing" at bounding box center [408, 35] width 35 height 14
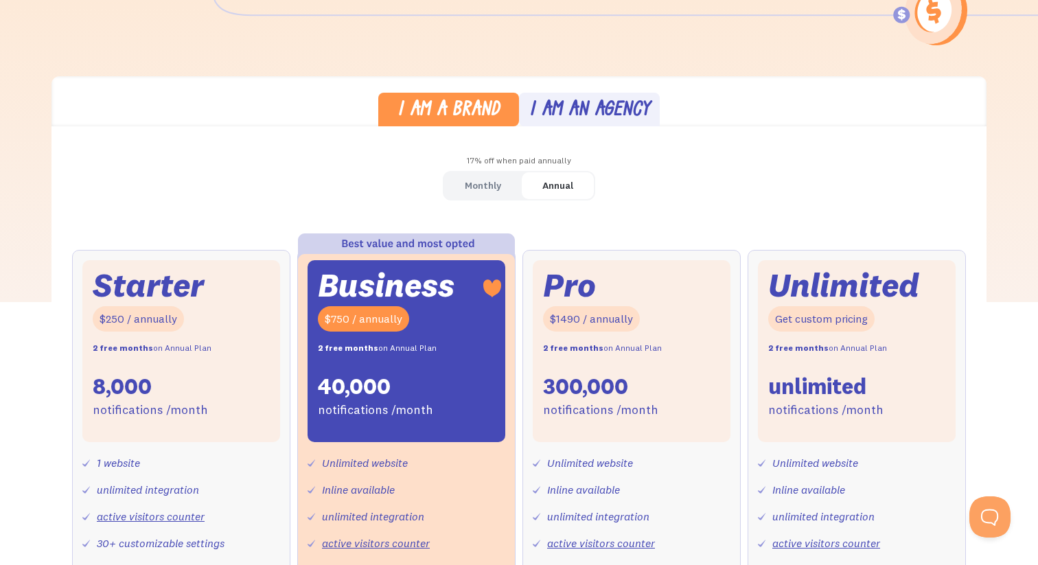
scroll to position [347, 0]
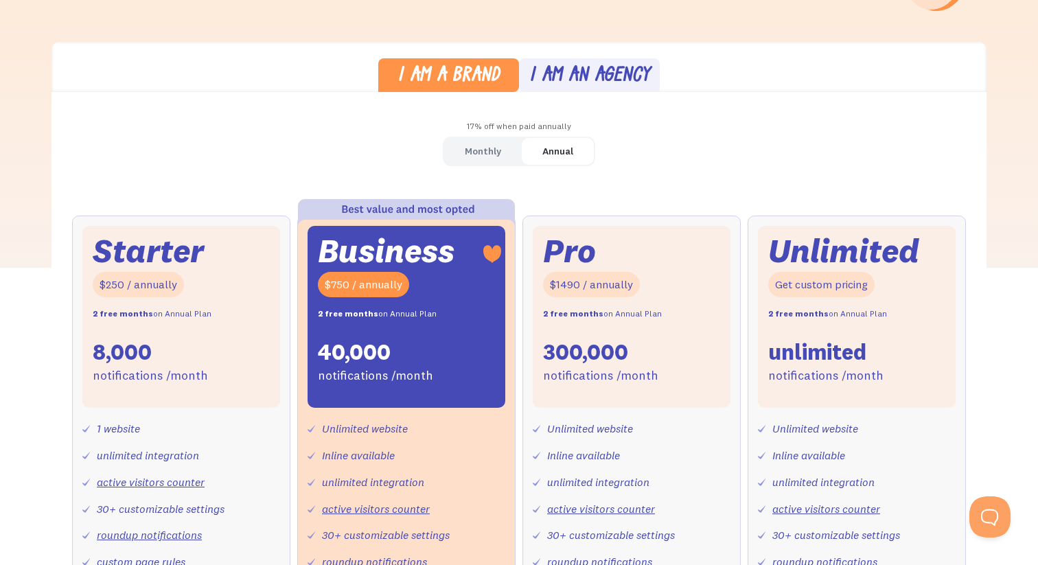
click at [464, 162] on link "Monthly" at bounding box center [483, 151] width 78 height 27
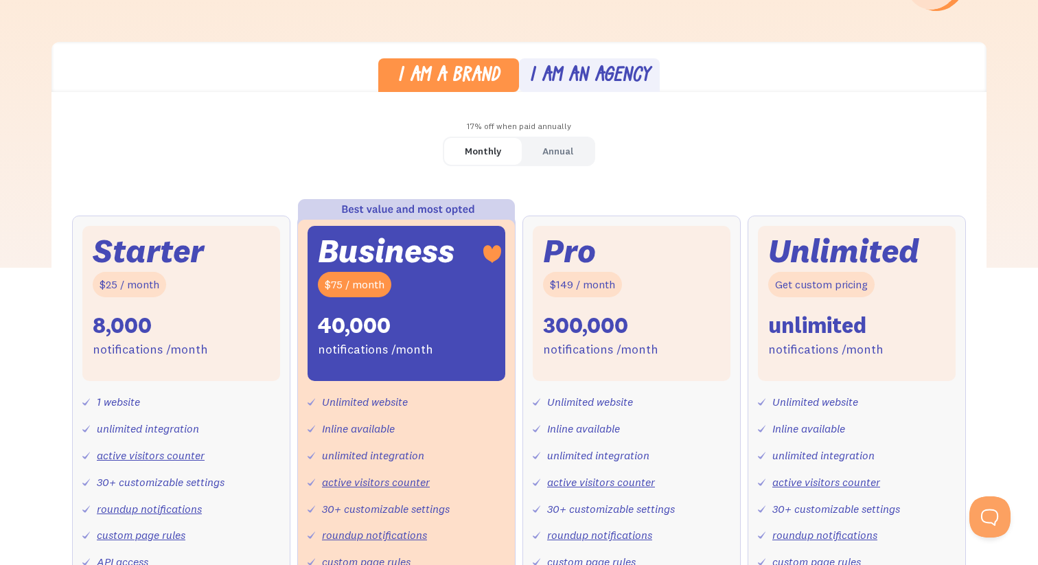
click at [551, 135] on div "17% off when paid annually" at bounding box center [518, 127] width 935 height 20
click at [551, 148] on div "Annual" at bounding box center [557, 151] width 31 height 20
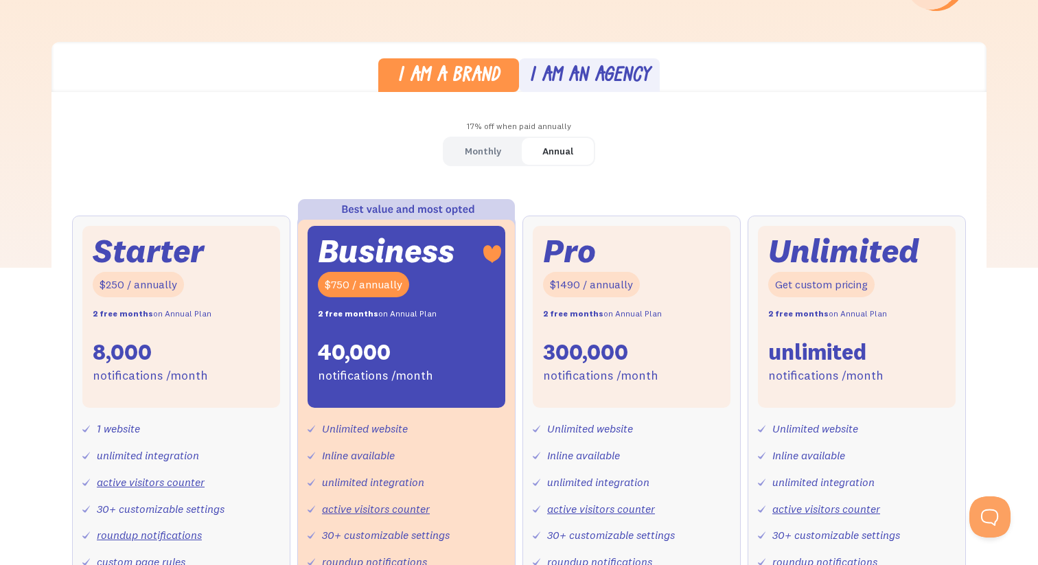
click at [482, 147] on div "Monthly" at bounding box center [483, 151] width 36 height 20
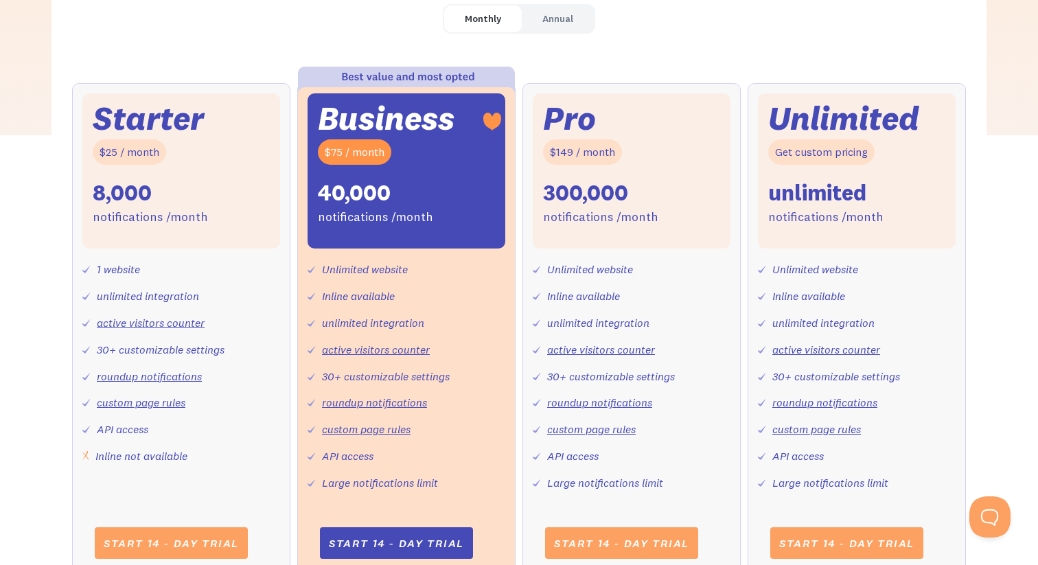
scroll to position [481, 0]
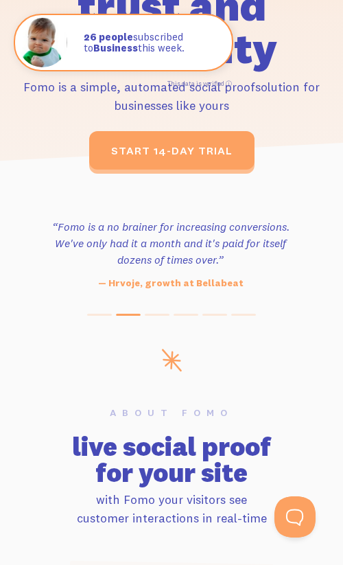
scroll to position [399, 0]
